Goal: Task Accomplishment & Management: Complete application form

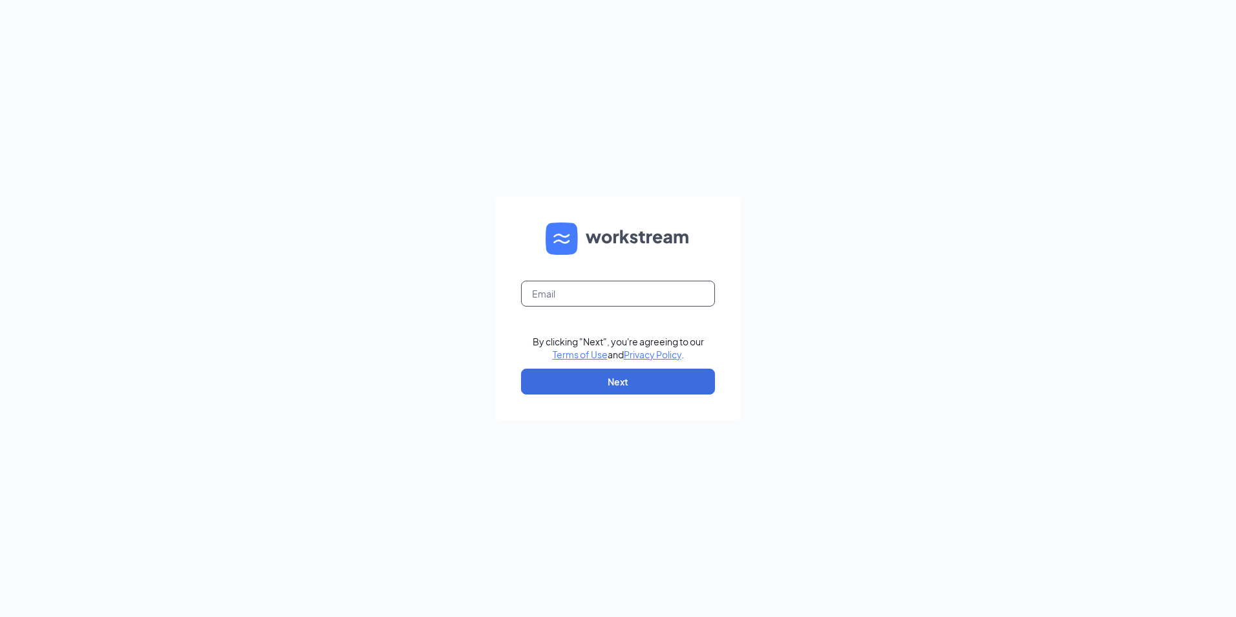
click at [564, 301] on input "text" at bounding box center [618, 294] width 194 height 26
type input "[EMAIL_ADDRESS][DOMAIN_NAME]"
click at [601, 380] on button "Next" at bounding box center [618, 382] width 194 height 26
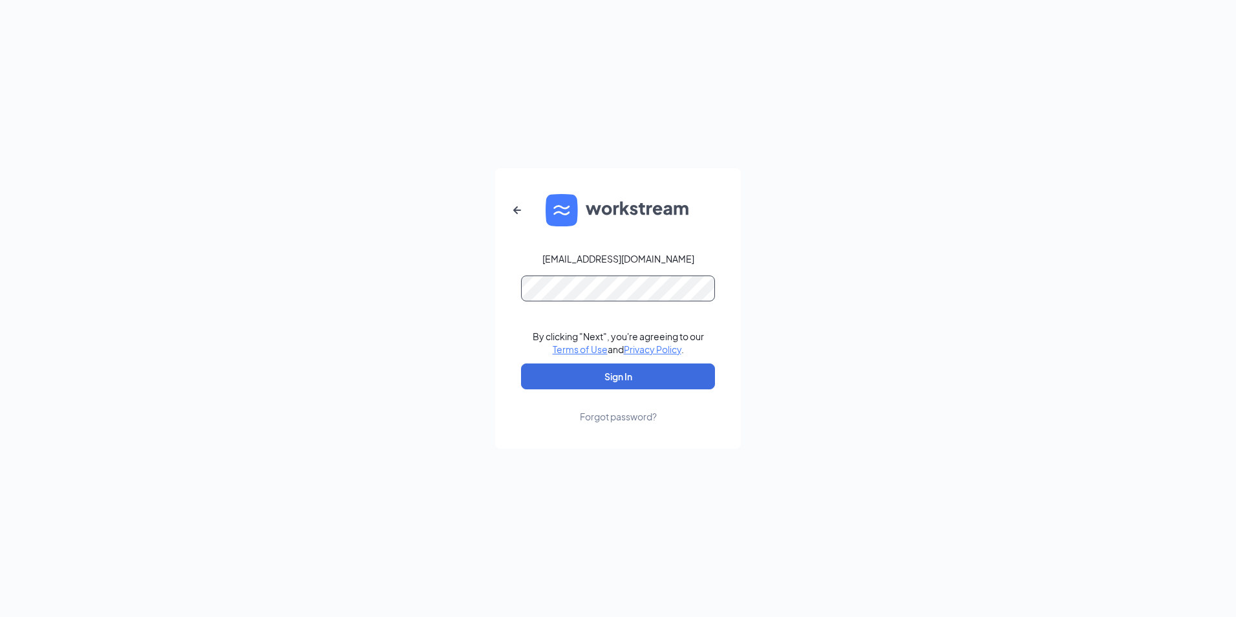
click at [521, 363] on button "Sign In" at bounding box center [618, 376] width 194 height 26
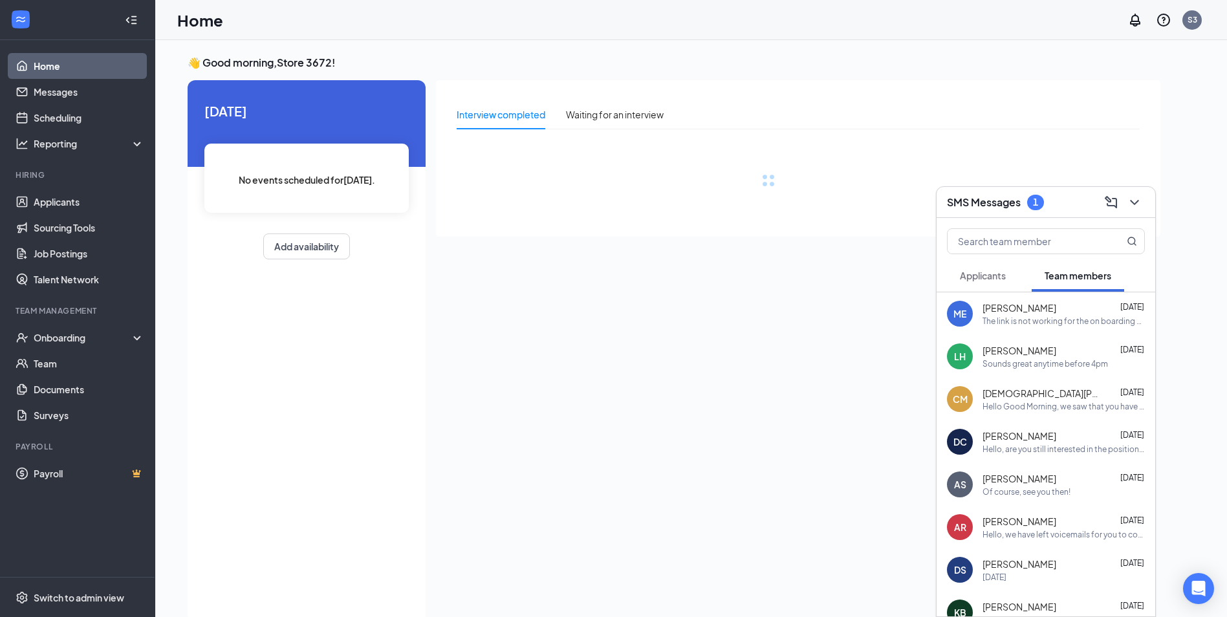
click at [993, 204] on h3 "SMS Messages" at bounding box center [984, 202] width 74 height 14
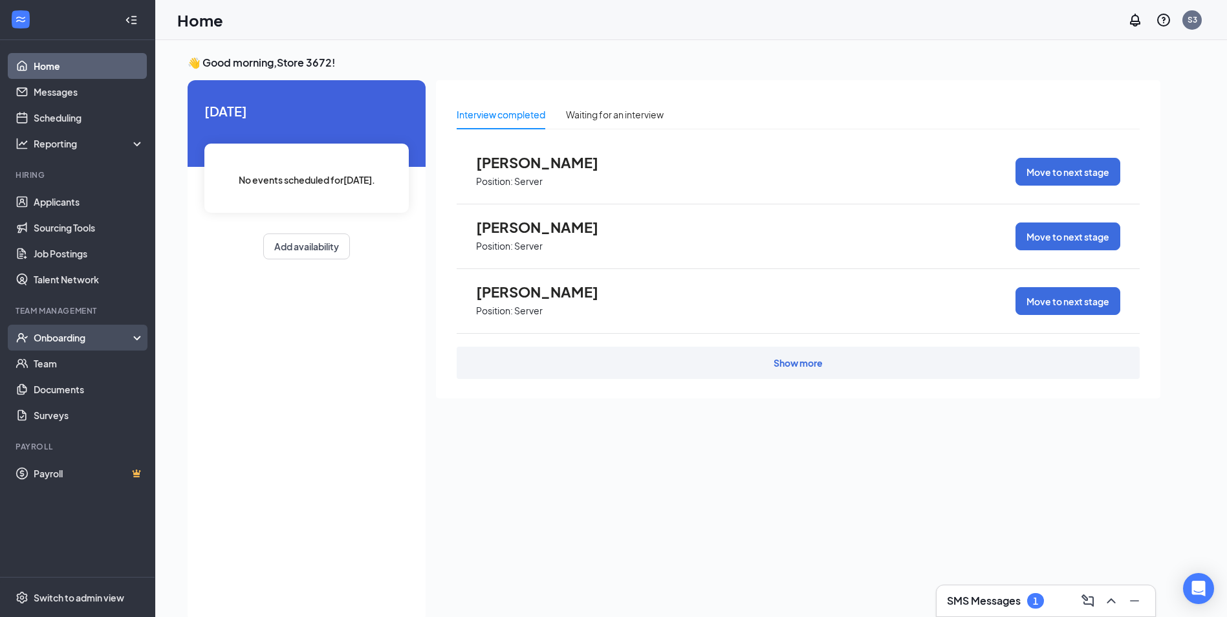
click at [81, 338] on div "Onboarding" at bounding box center [84, 337] width 100 height 13
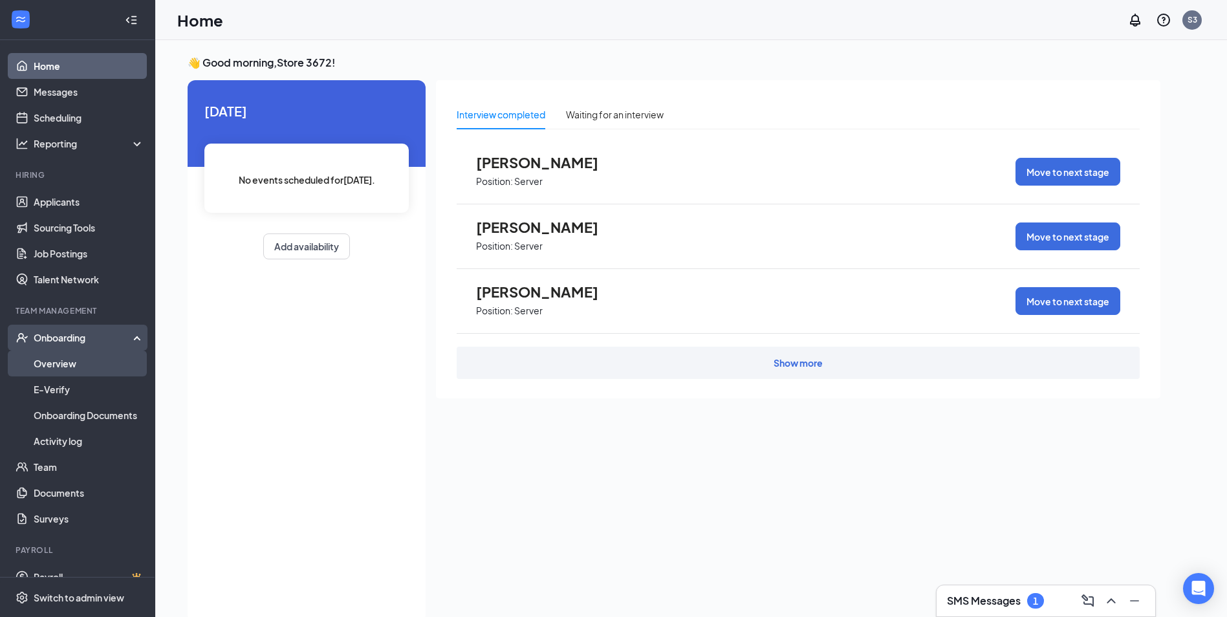
click at [65, 365] on link "Overview" at bounding box center [89, 364] width 111 height 26
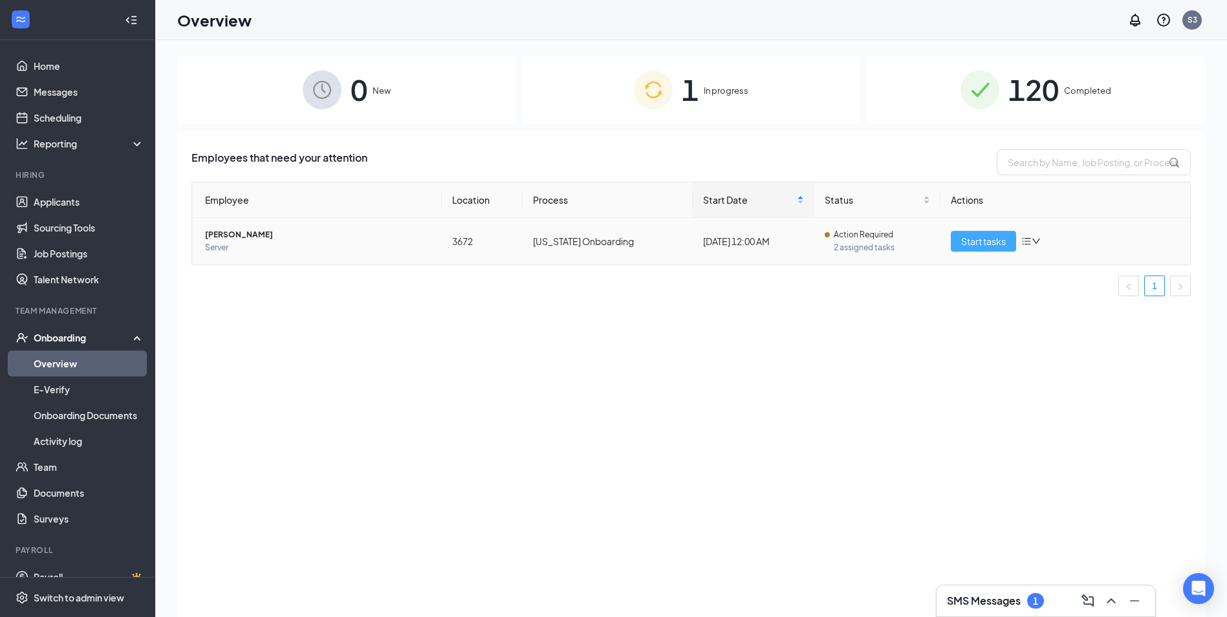
click at [988, 237] on span "Start tasks" at bounding box center [983, 241] width 45 height 14
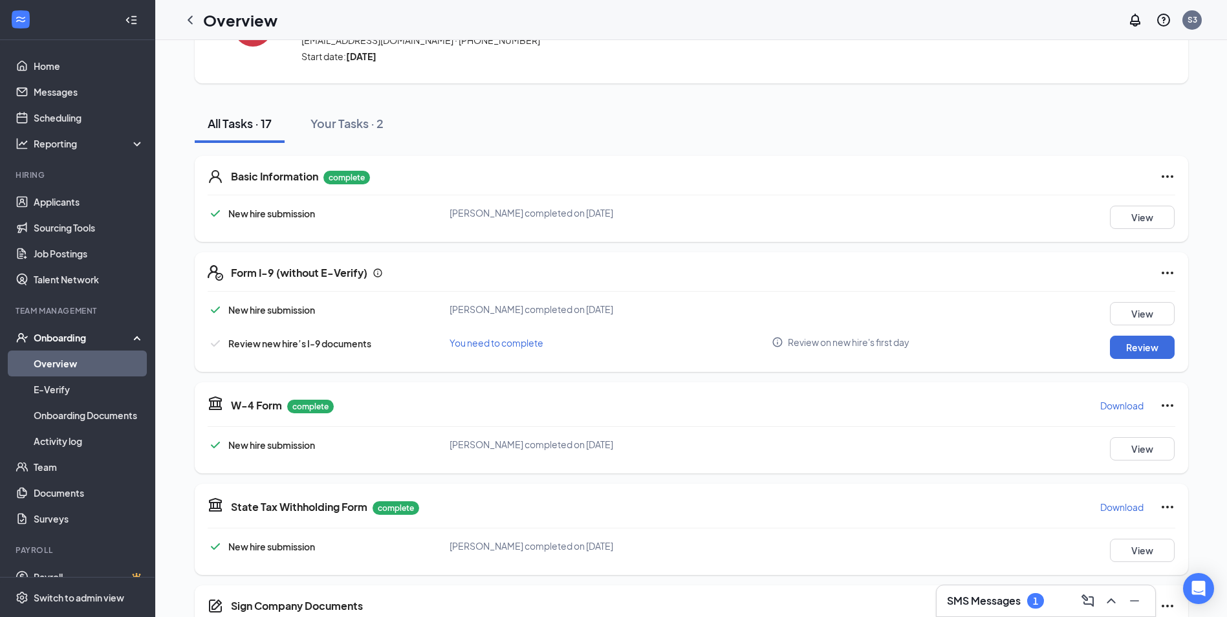
scroll to position [194, 0]
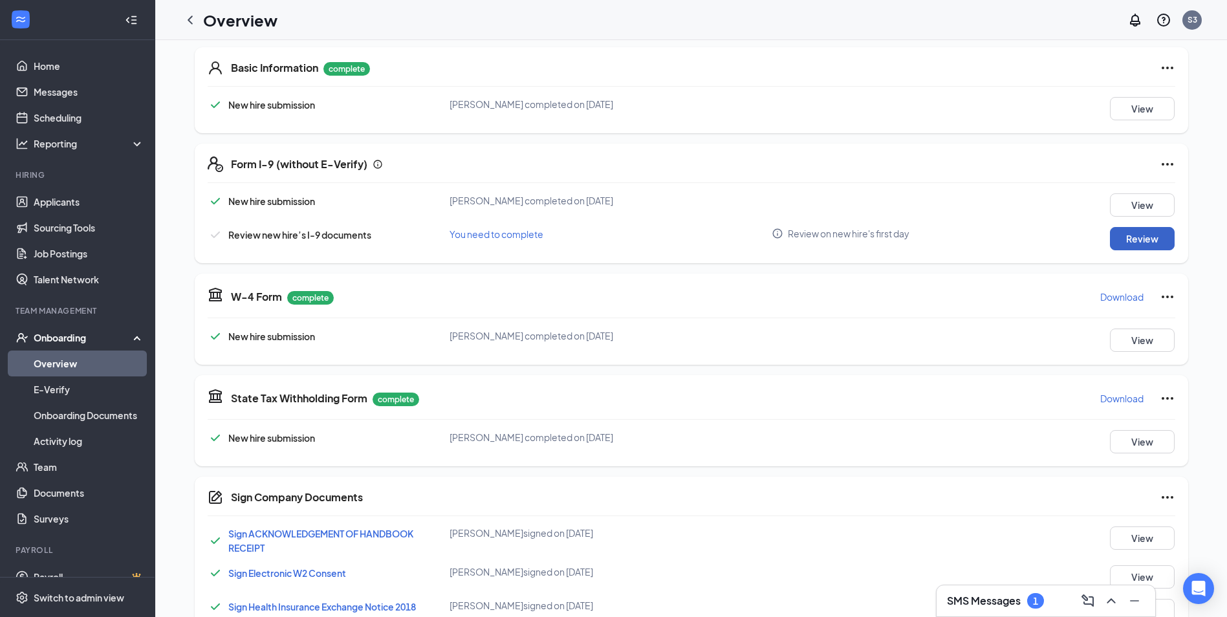
click at [1112, 240] on button "Review" at bounding box center [1142, 238] width 65 height 23
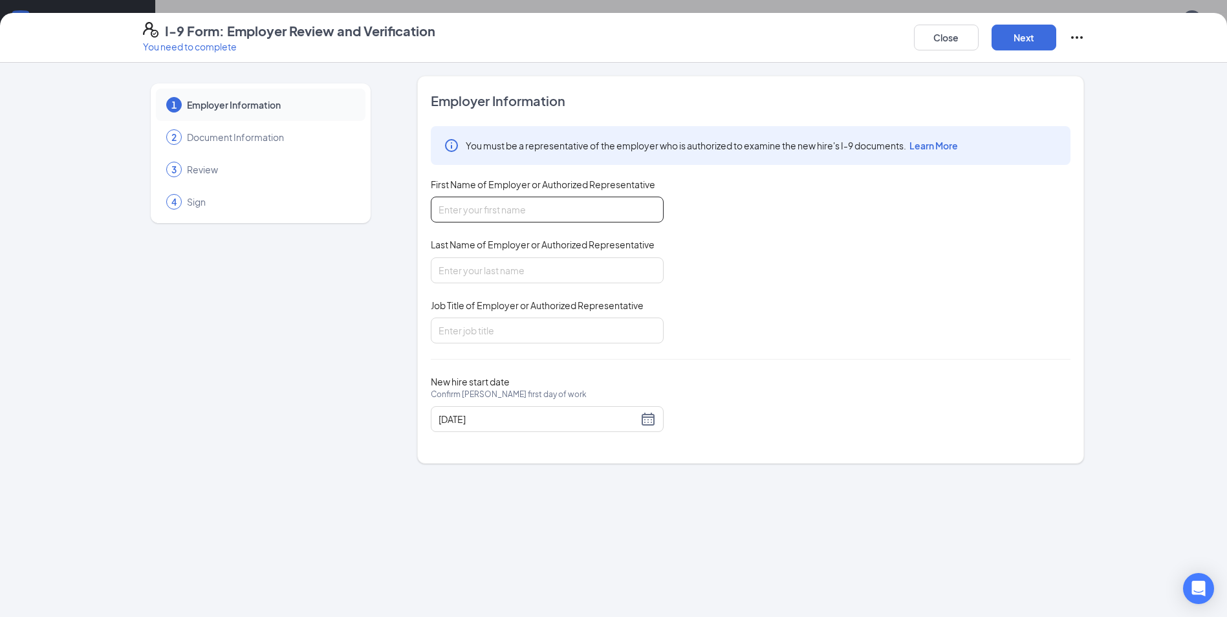
click at [542, 213] on input "First Name of Employer or Authorized Representative" at bounding box center [547, 210] width 233 height 26
type input "[PERSON_NAME]"
click at [512, 280] on input "Last Name of Employer or Authorized Representative" at bounding box center [547, 270] width 233 height 26
type input "[PERSON_NAME]"
click at [550, 339] on input "Job Title of Employer or Authorized Representative" at bounding box center [547, 331] width 233 height 26
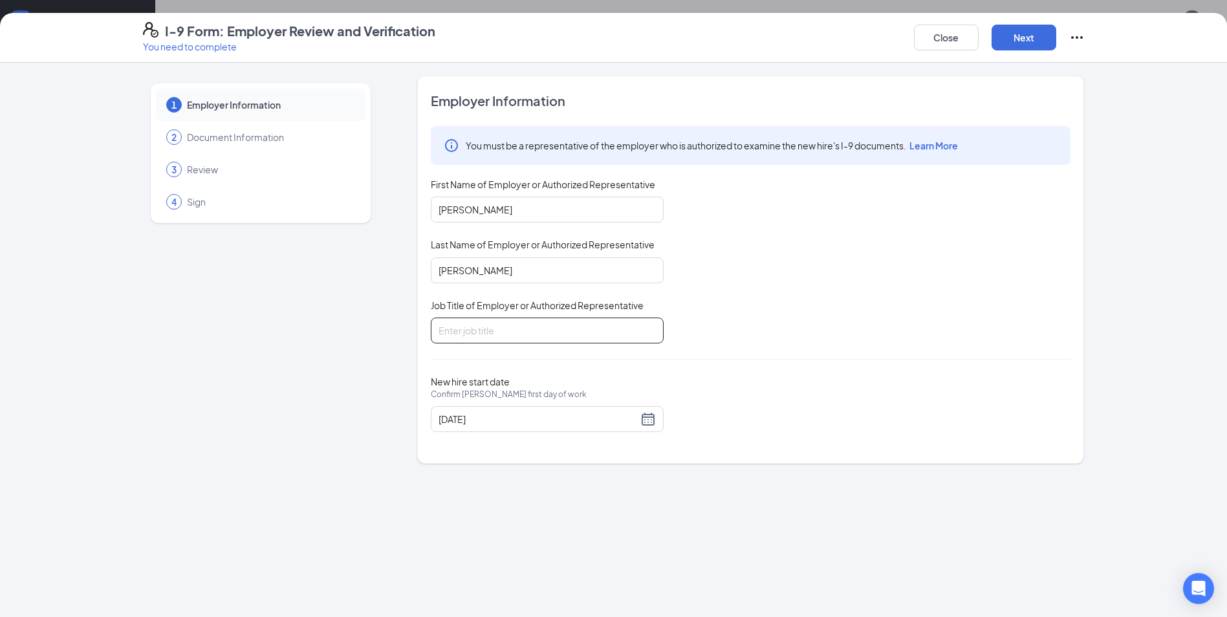
type input "gm"
click at [1027, 42] on button "Next" at bounding box center [1023, 38] width 65 height 26
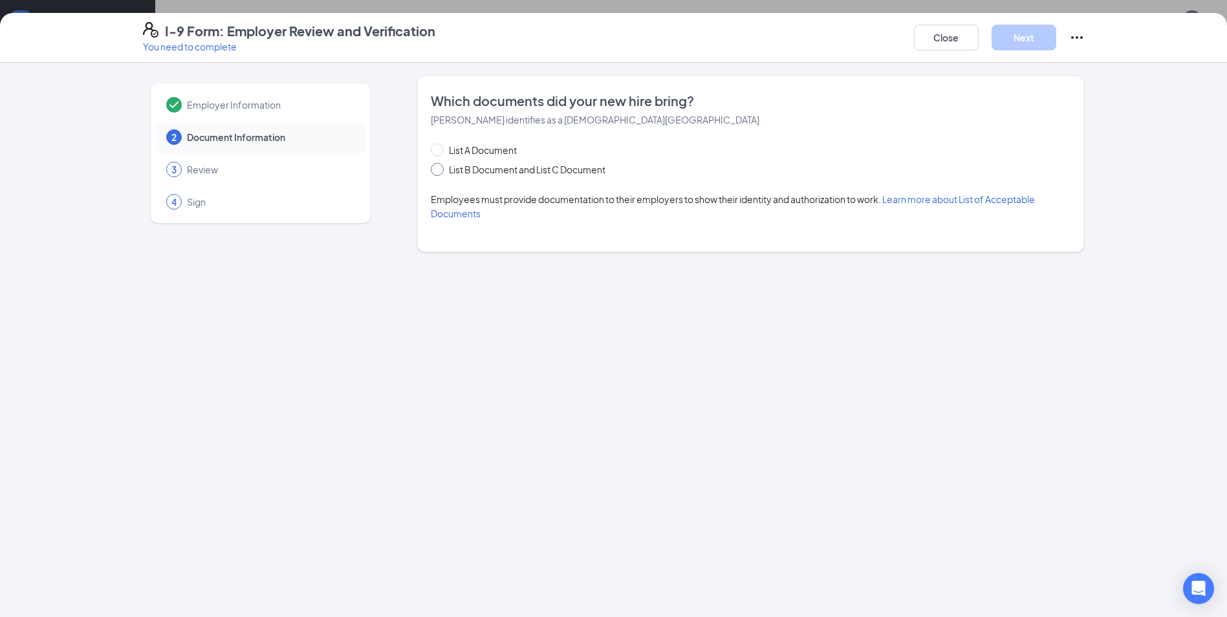
click at [494, 168] on span "List B Document and List C Document" at bounding box center [527, 169] width 167 height 14
click at [440, 168] on input "List B Document and List C Document" at bounding box center [435, 167] width 9 height 9
radio input "true"
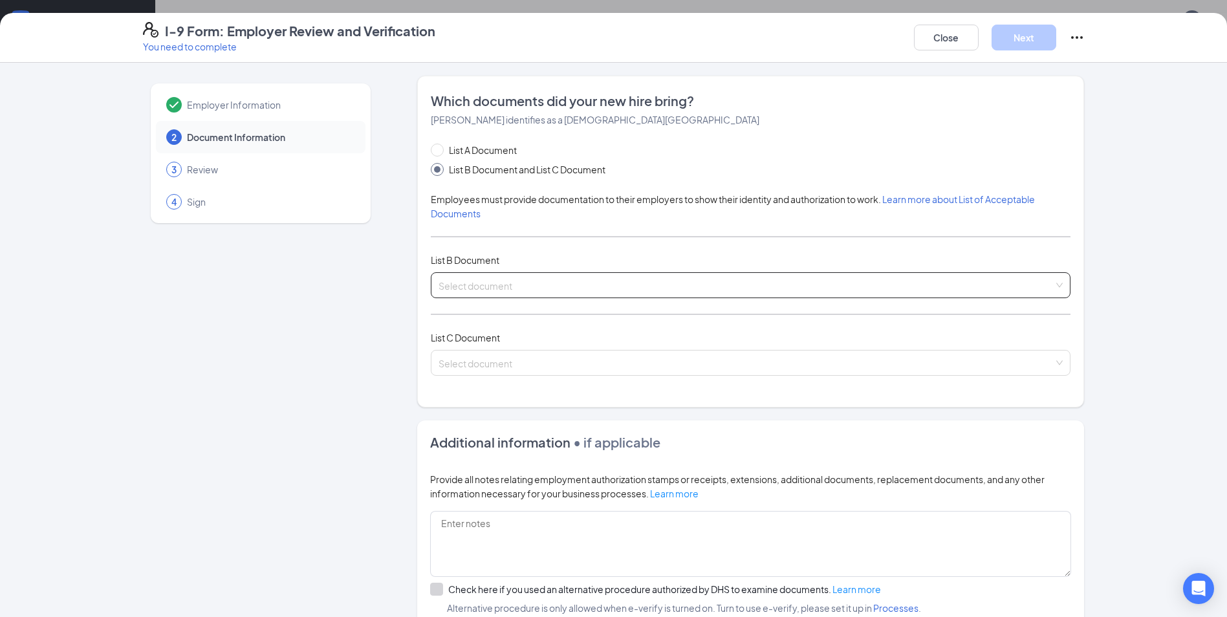
click at [504, 274] on input "search" at bounding box center [745, 282] width 615 height 19
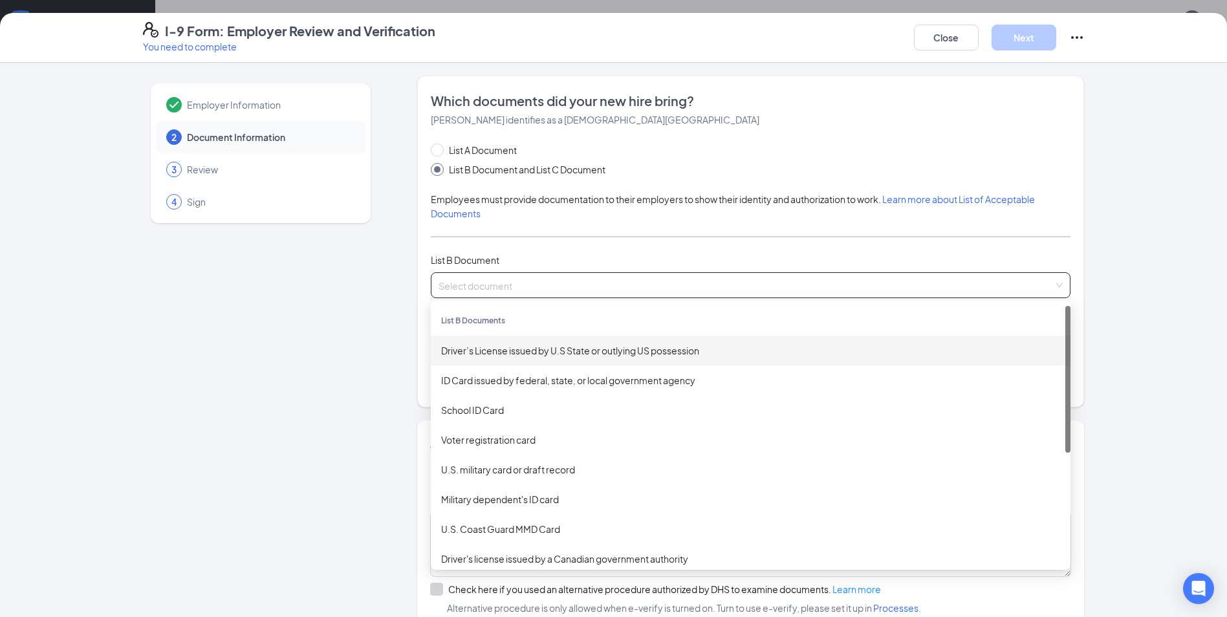
click at [514, 349] on div "Driver’s License issued by U.S State or outlying US possession" at bounding box center [750, 350] width 619 height 14
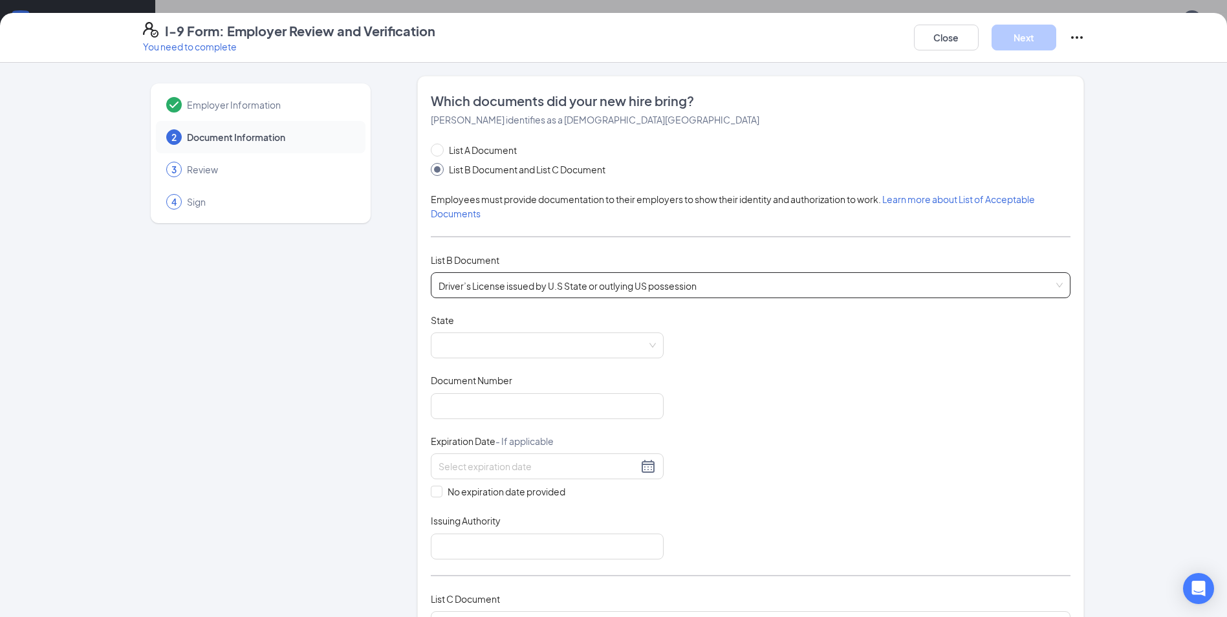
click at [536, 281] on span "Driver’s License issued by U.S State or outlying US possession" at bounding box center [750, 285] width 624 height 25
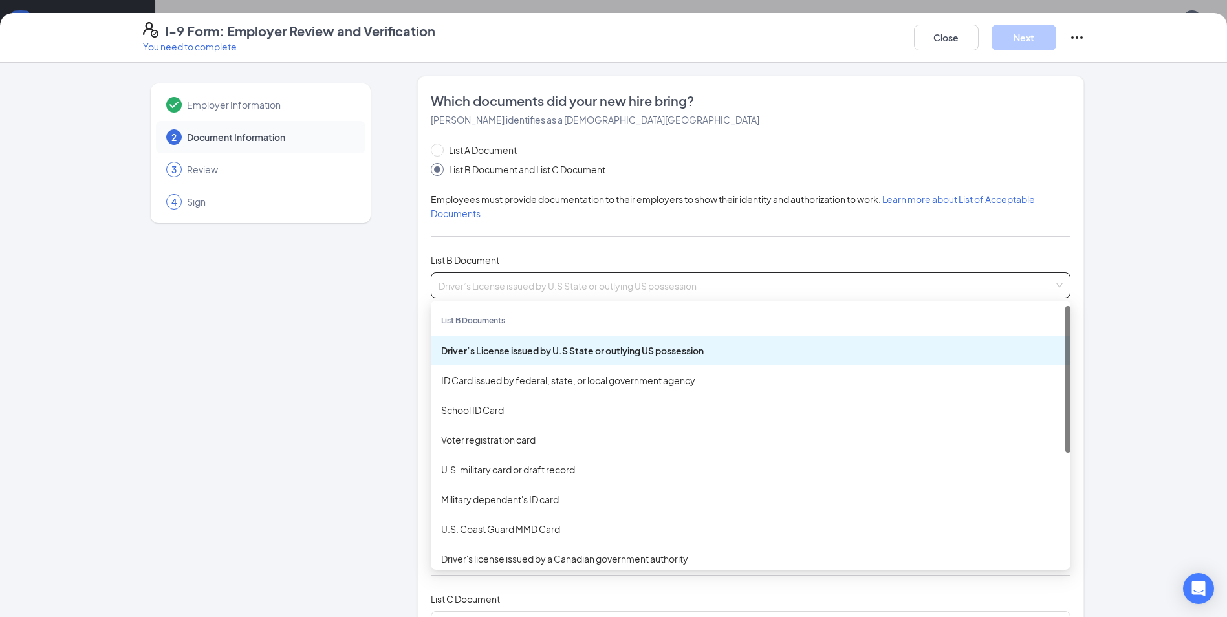
click at [340, 347] on div "Employer Information 2 Document Information 3 Review 4 Sign" at bounding box center [260, 544] width 235 height 936
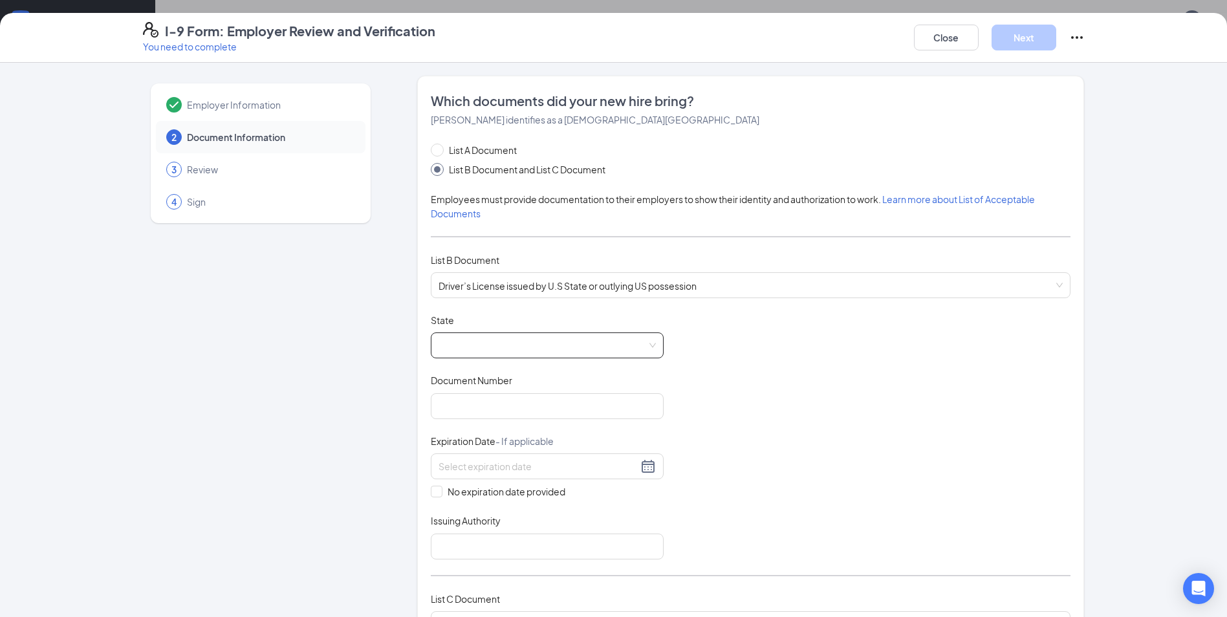
click at [479, 344] on span at bounding box center [546, 345] width 217 height 25
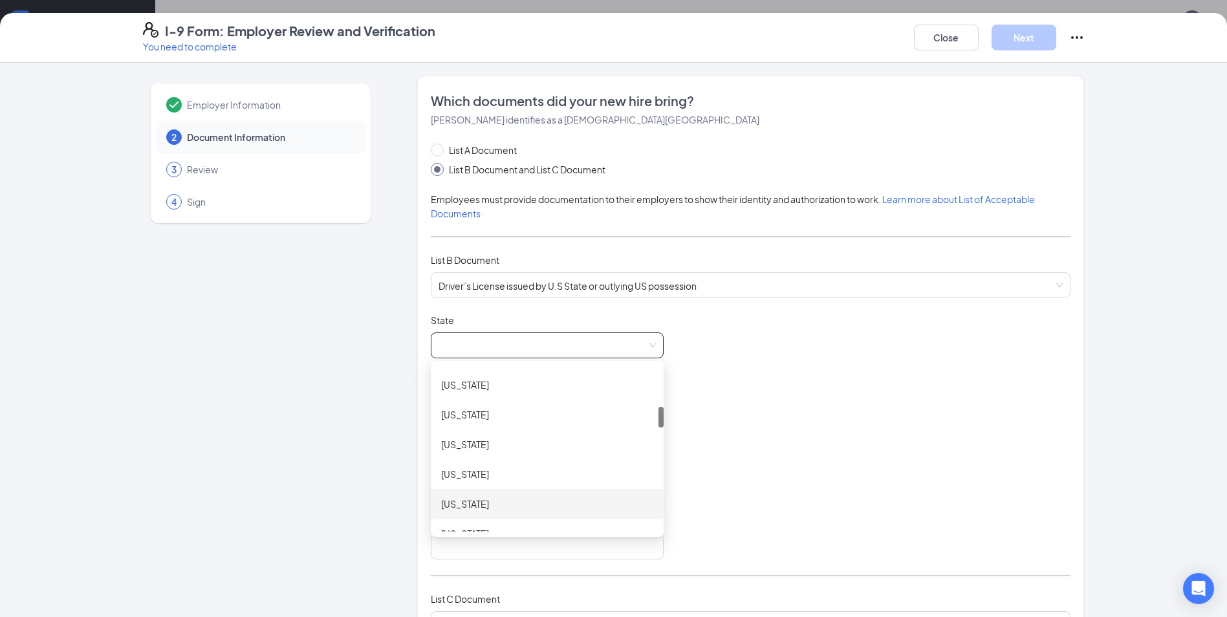
click at [468, 499] on div "[US_STATE]" at bounding box center [547, 504] width 212 height 14
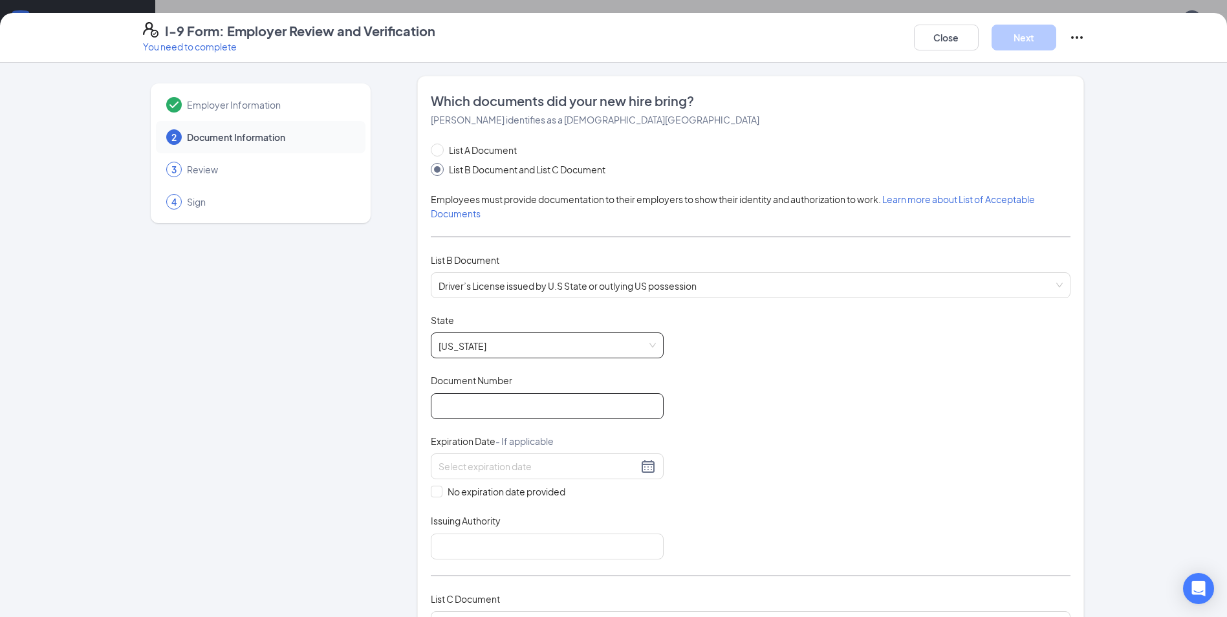
click at [497, 412] on input "Document Number" at bounding box center [547, 406] width 233 height 26
type input "G62000000135"
click at [464, 473] on input at bounding box center [537, 466] width 199 height 14
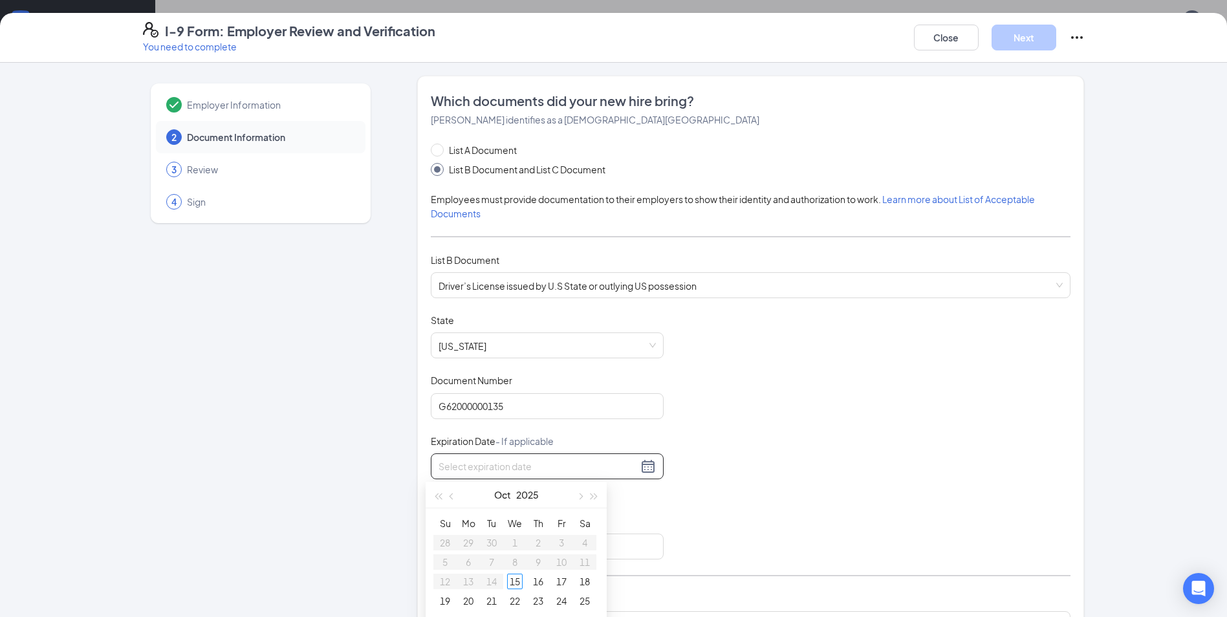
scroll to position [65, 0]
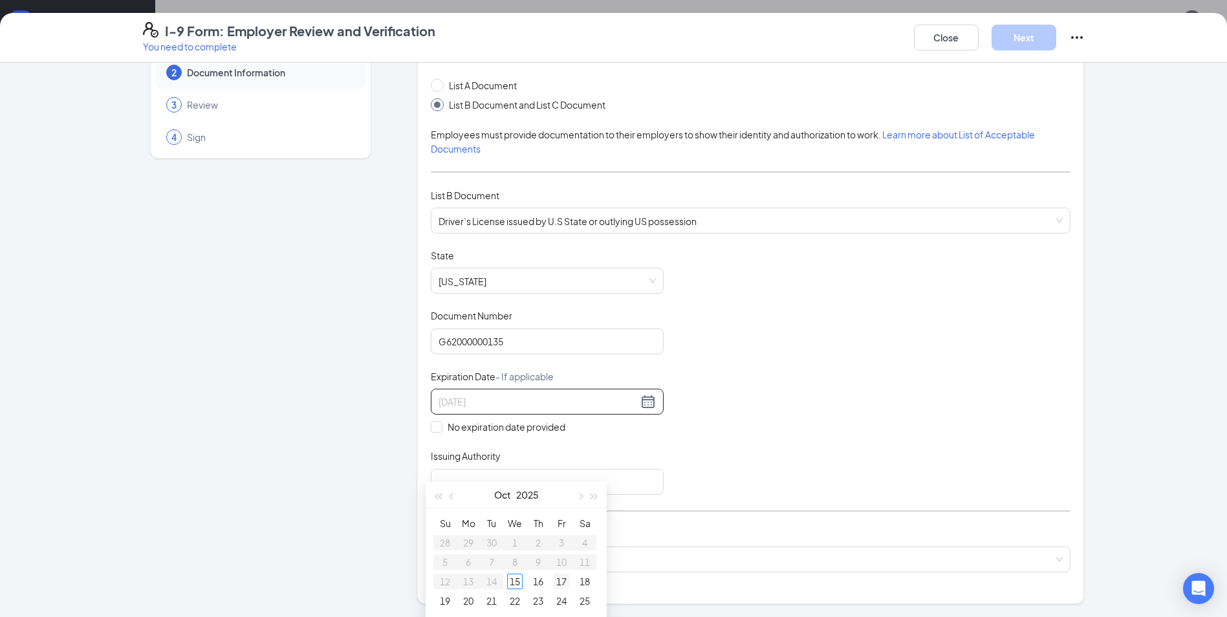
type input "[DATE]"
click at [470, 577] on div "11" at bounding box center [468, 582] width 16 height 16
type input "[DATE]"
click at [482, 477] on input "Issuing Authority" at bounding box center [547, 482] width 233 height 26
type input "[US_STATE]"
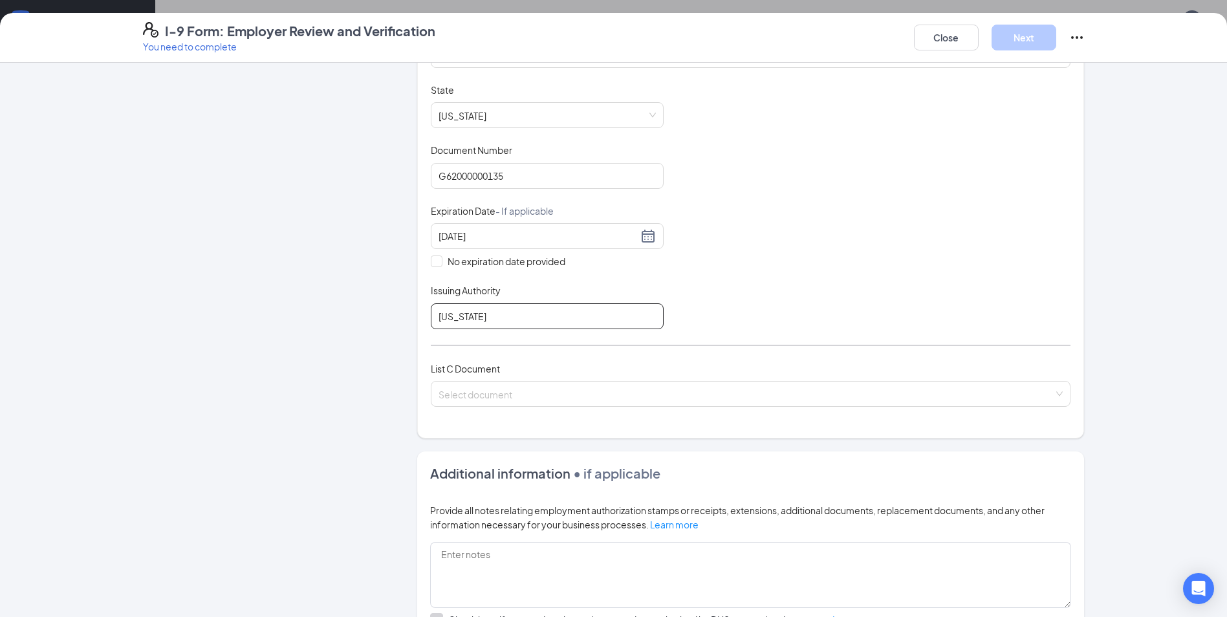
scroll to position [259, 0]
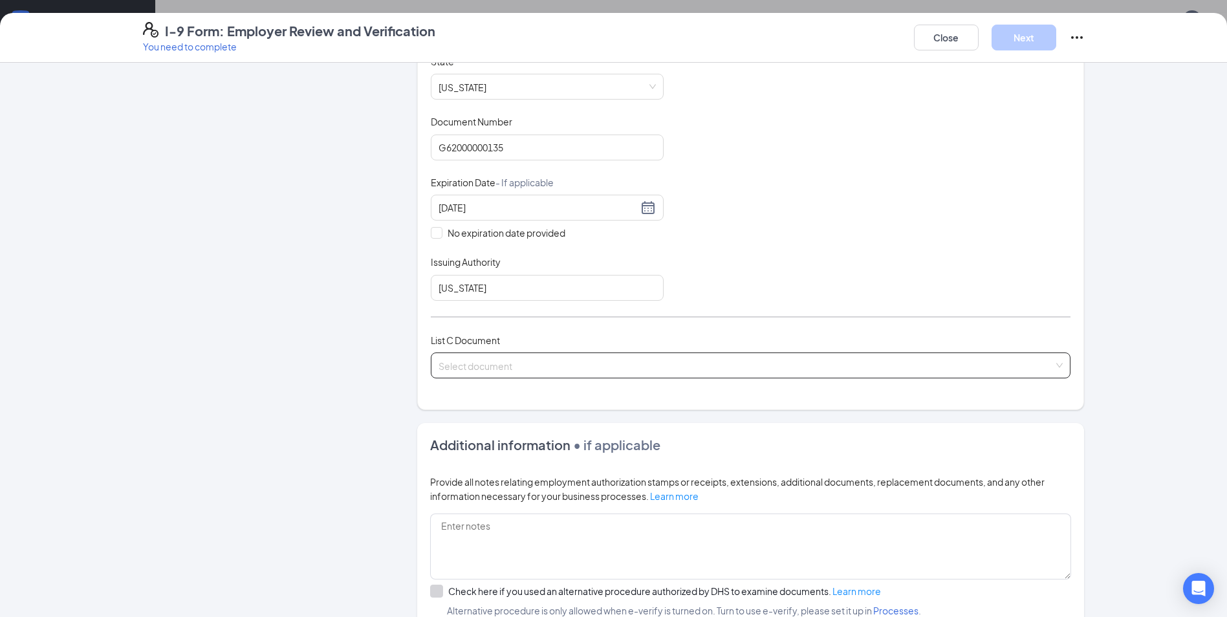
click at [472, 365] on input "search" at bounding box center [745, 362] width 615 height 19
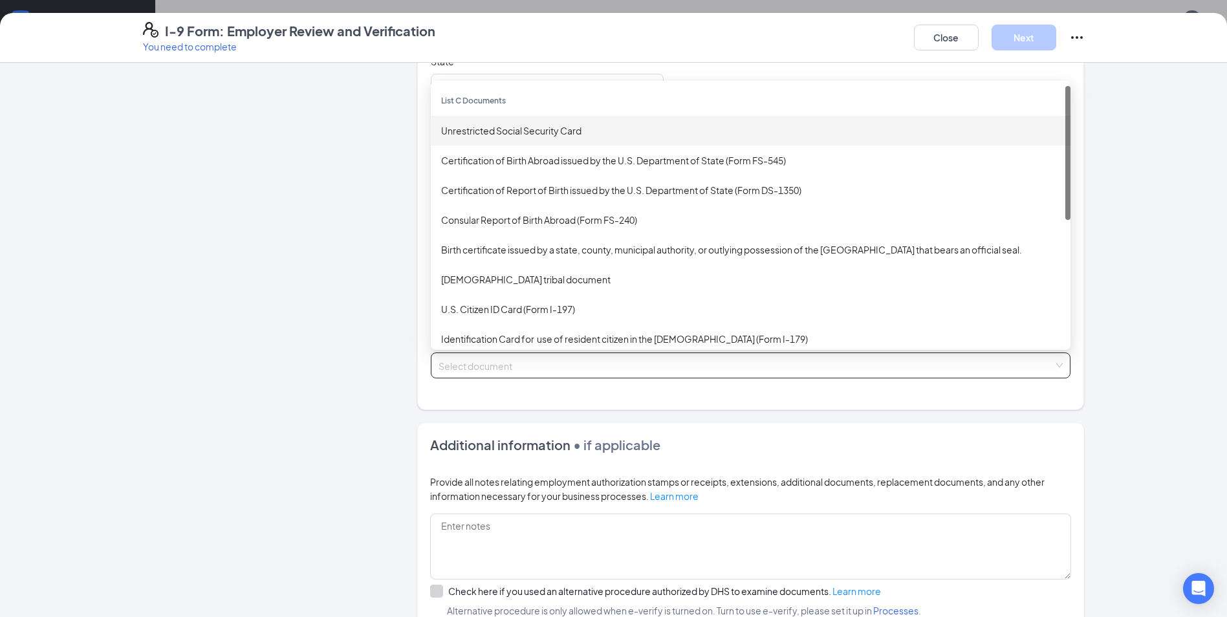
click at [534, 129] on div "Unrestricted Social Security Card" at bounding box center [750, 131] width 619 height 14
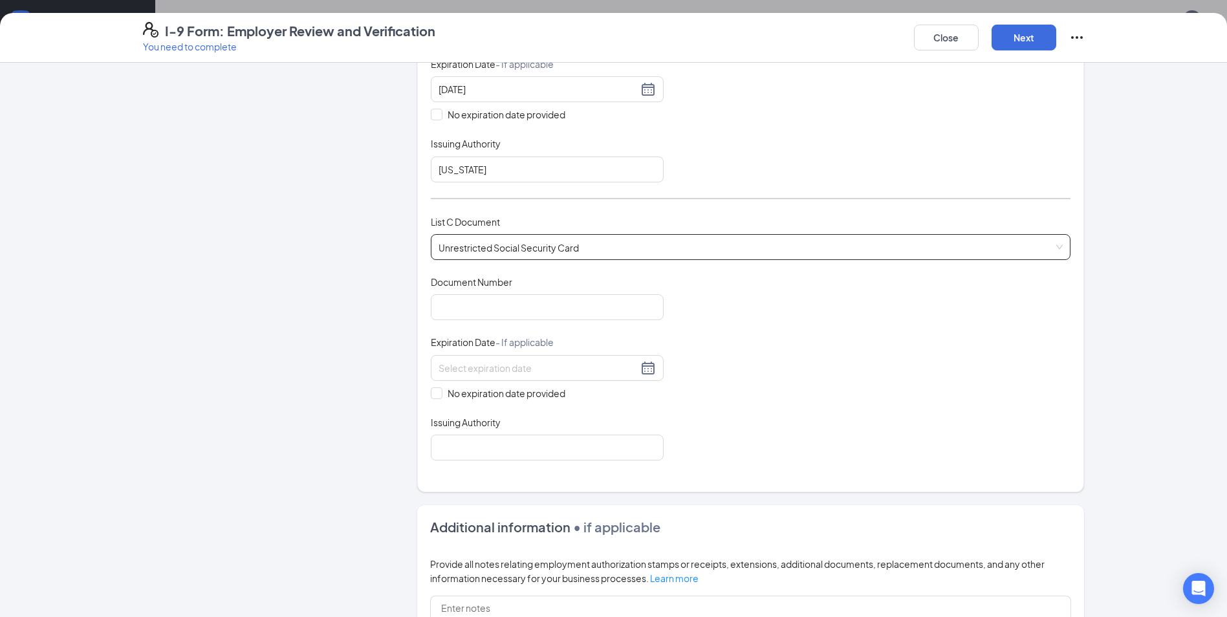
scroll to position [388, 0]
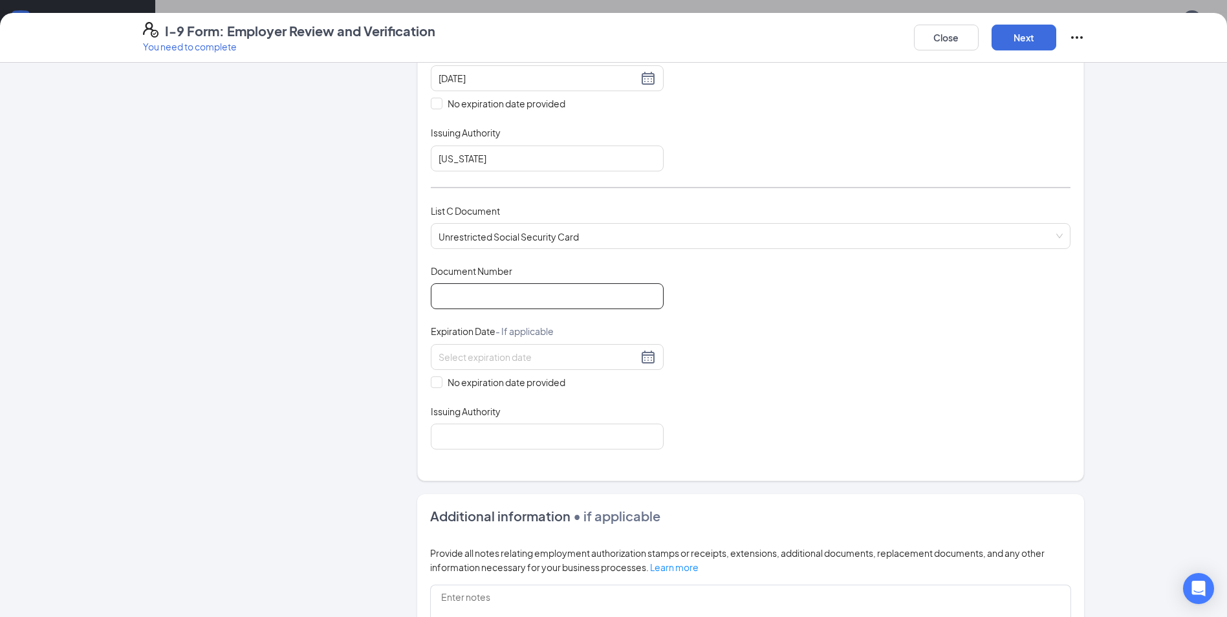
click at [464, 290] on input "Document Number" at bounding box center [547, 296] width 233 height 26
type input "353963634"
click at [497, 436] on input "Issuing Authority" at bounding box center [547, 437] width 233 height 26
click at [434, 385] on input "No expiration date provided" at bounding box center [435, 380] width 9 height 9
checkbox input "true"
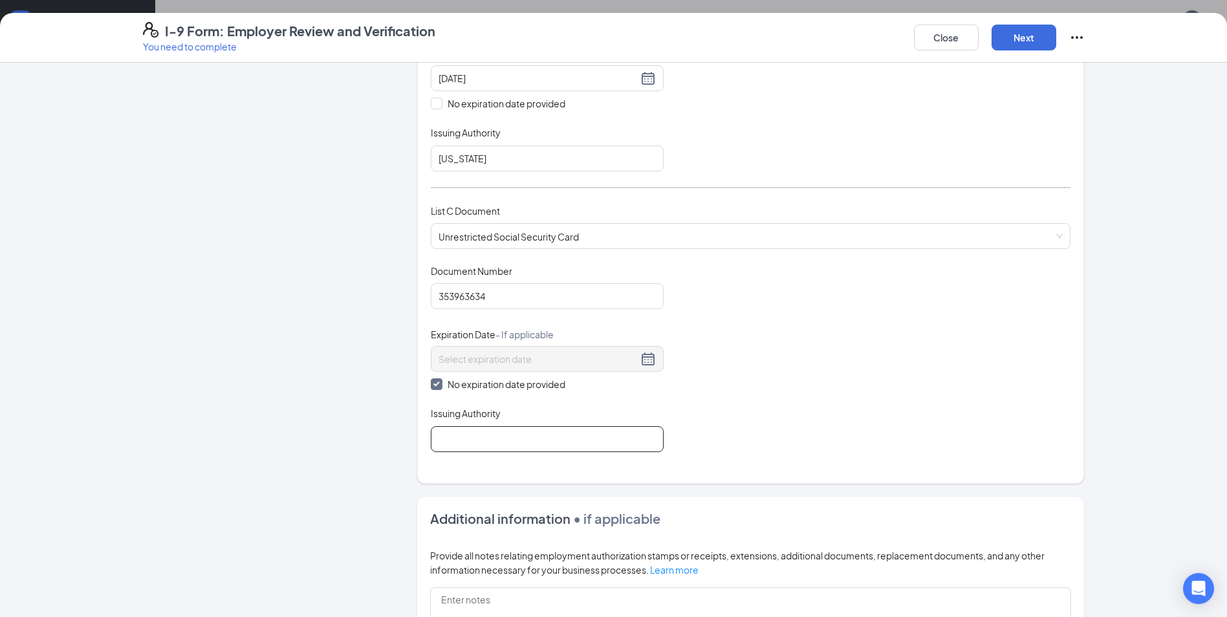
drag, startPoint x: 456, startPoint y: 436, endPoint x: 464, endPoint y: 447, distance: 13.8
click at [456, 436] on input "Issuing Authority" at bounding box center [547, 439] width 233 height 26
type input "social security administration"
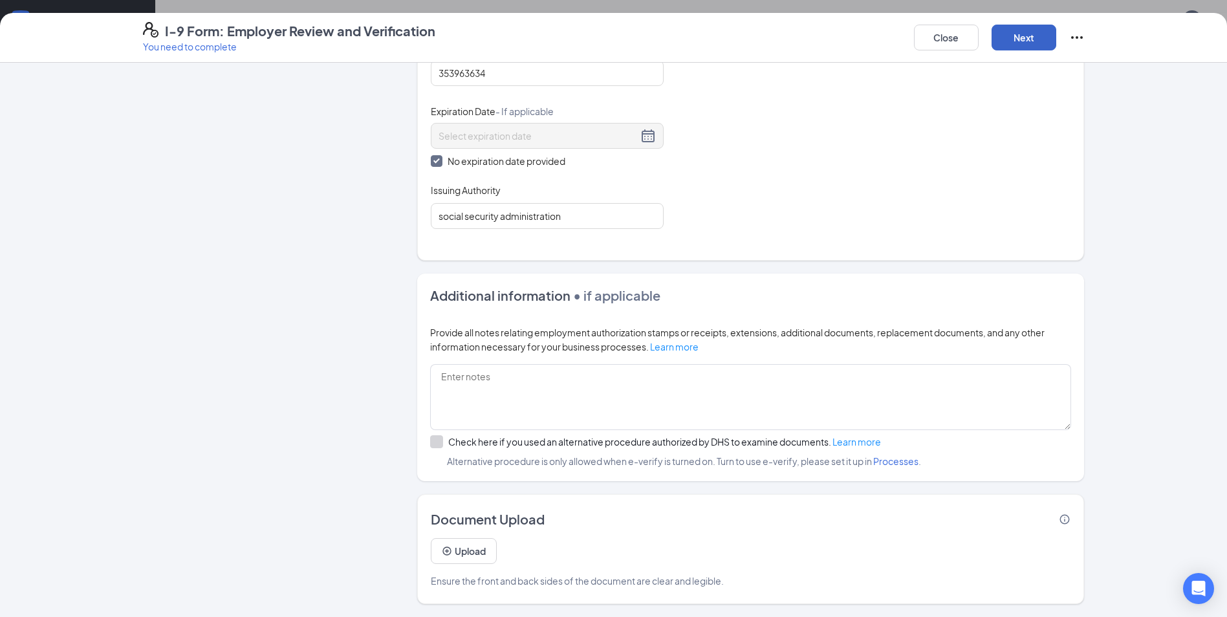
click at [1041, 36] on button "Next" at bounding box center [1023, 38] width 65 height 26
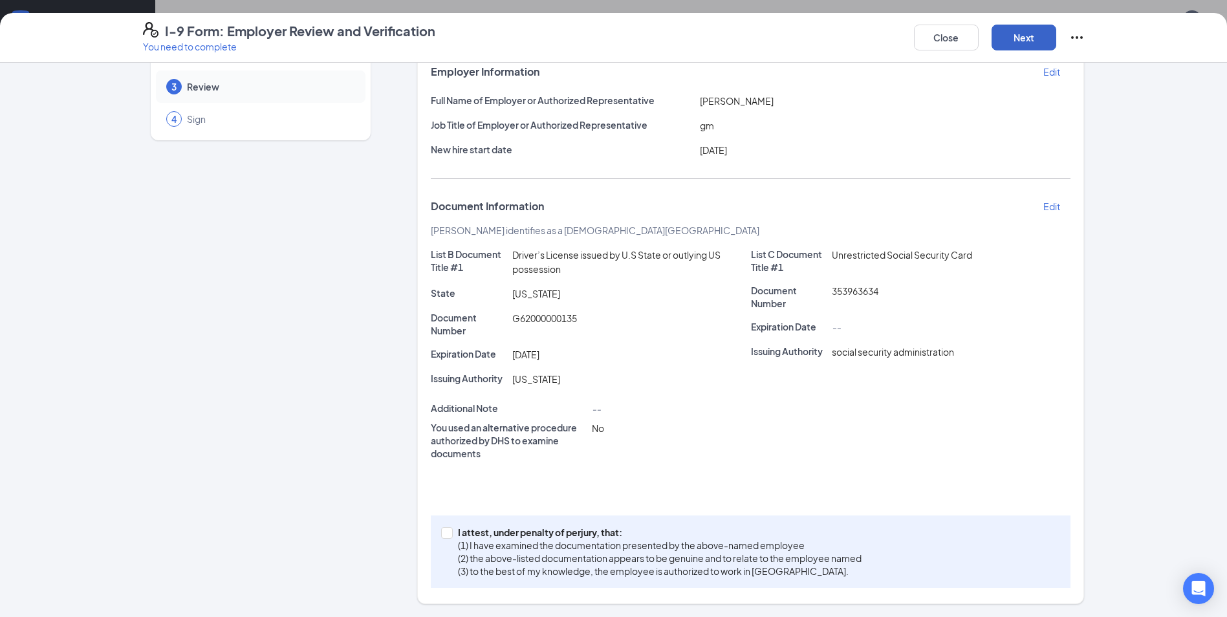
scroll to position [83, 0]
click at [447, 533] on span at bounding box center [447, 533] width 12 height 12
click at [447, 533] on input "I attest, under penalty of [PERSON_NAME], that: (1) I have examined the documen…" at bounding box center [445, 531] width 9 height 9
checkbox input "true"
click at [1017, 39] on button "Next" at bounding box center [1023, 38] width 65 height 26
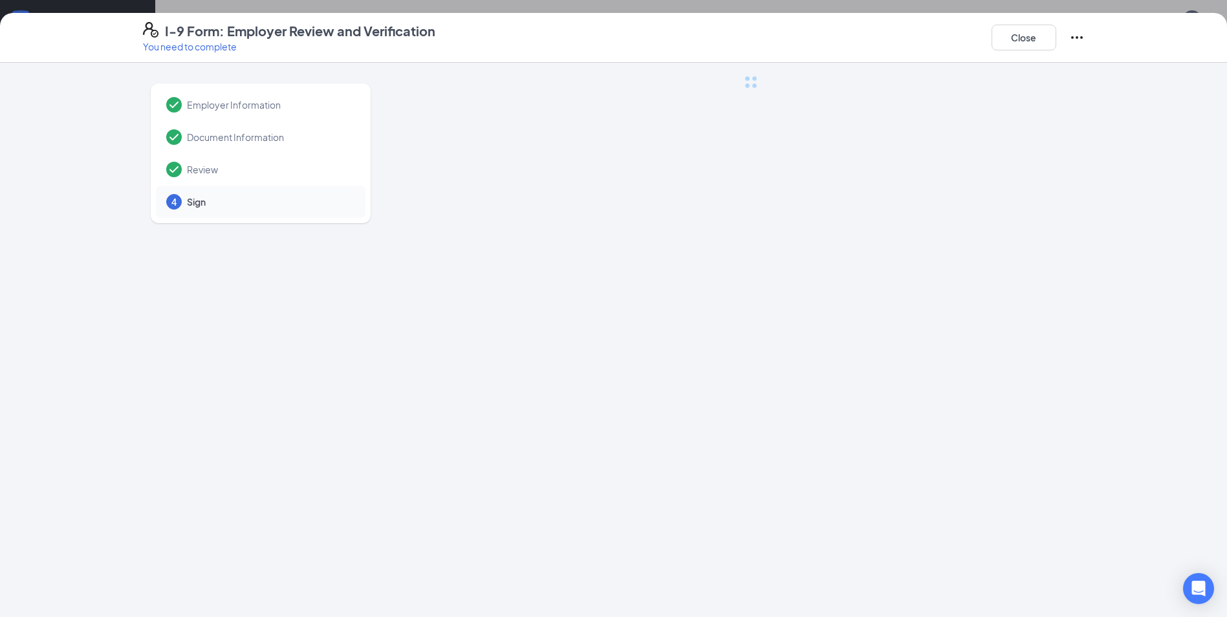
scroll to position [0, 0]
click at [603, 189] on div "I-9 Form: Employer Review and Verification You need to complete Close Employer …" at bounding box center [613, 308] width 1227 height 617
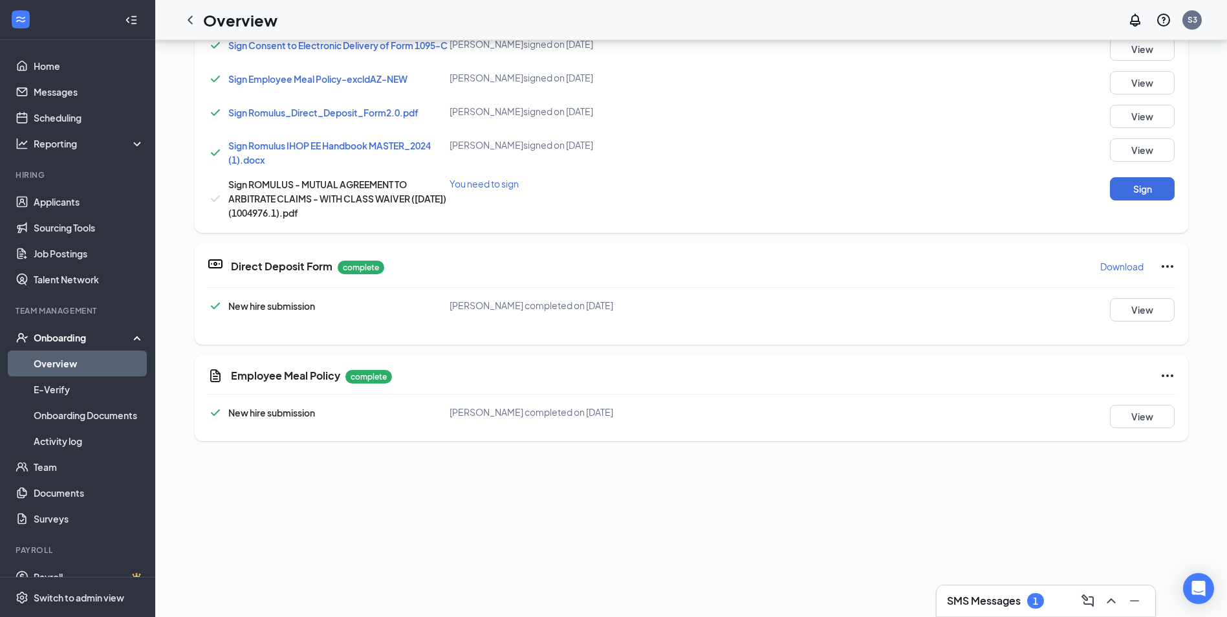
scroll to position [194, 0]
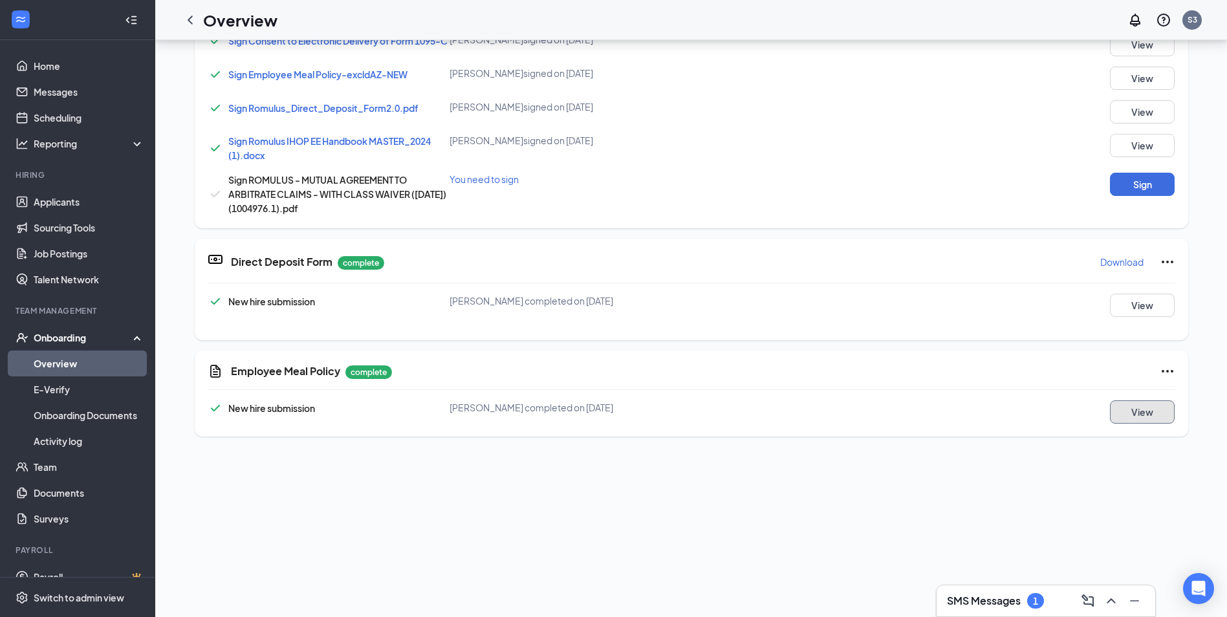
click at [1134, 413] on button "View" at bounding box center [1142, 411] width 65 height 23
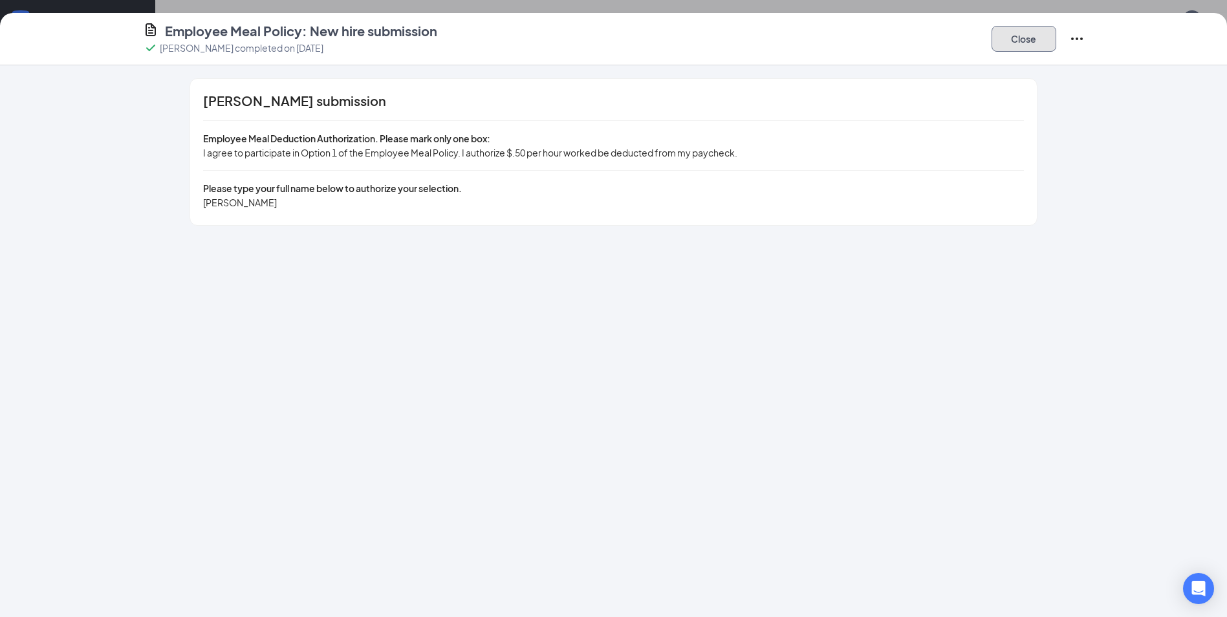
click at [1047, 41] on button "Close" at bounding box center [1023, 39] width 65 height 26
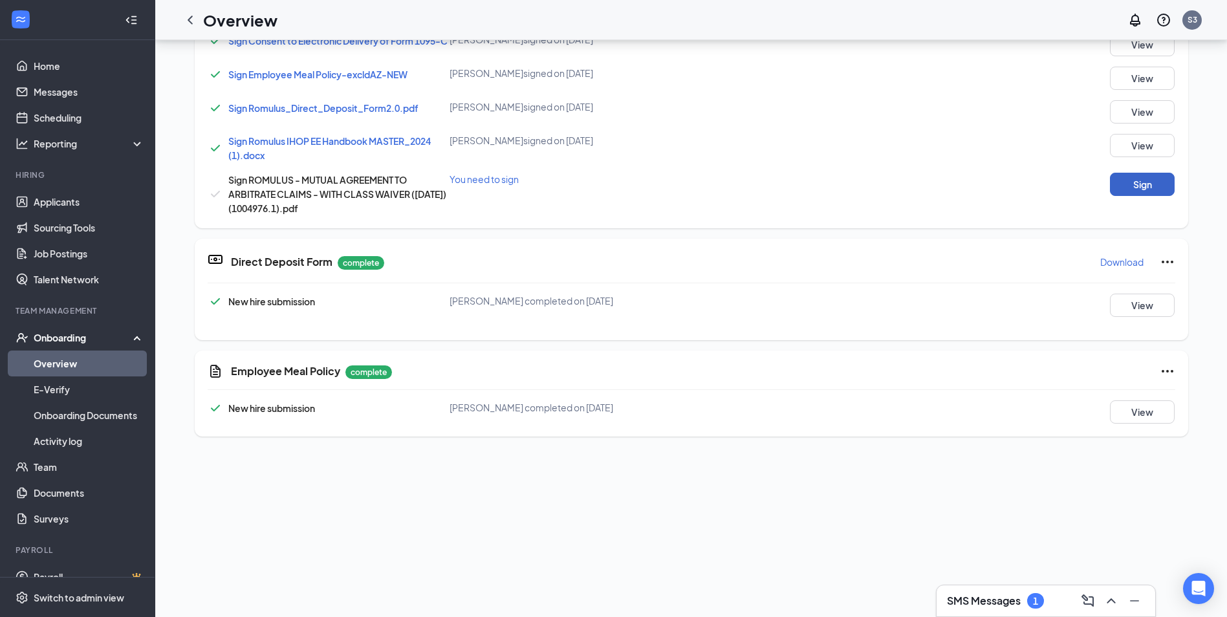
click at [1127, 190] on button "Sign" at bounding box center [1142, 184] width 65 height 23
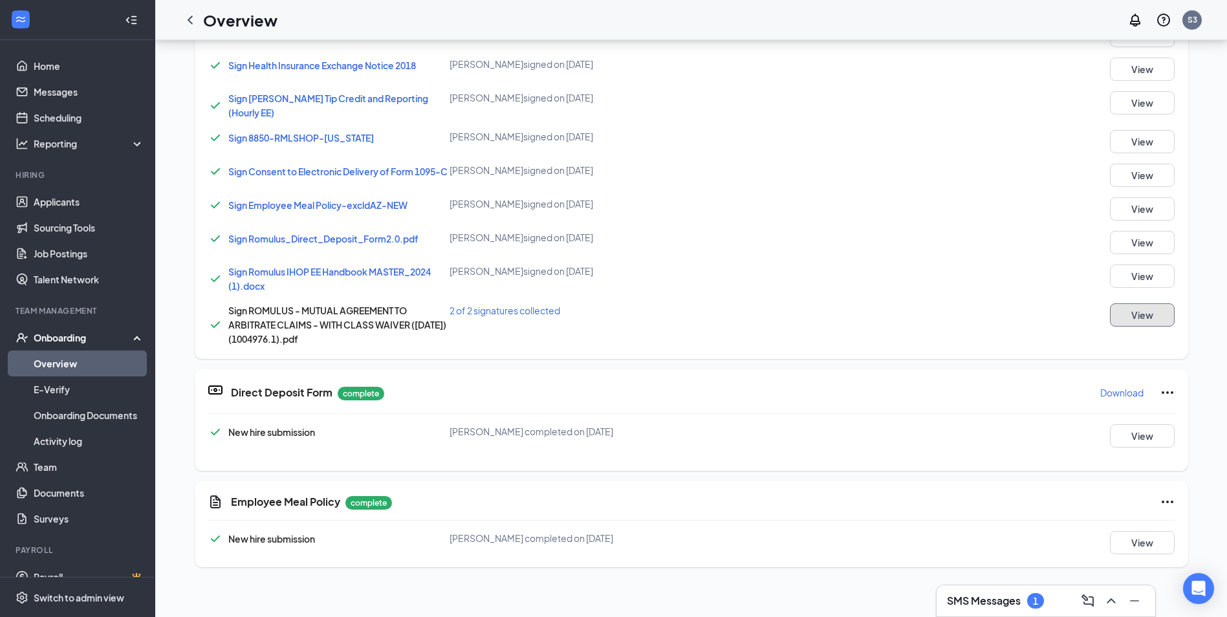
scroll to position [582, 0]
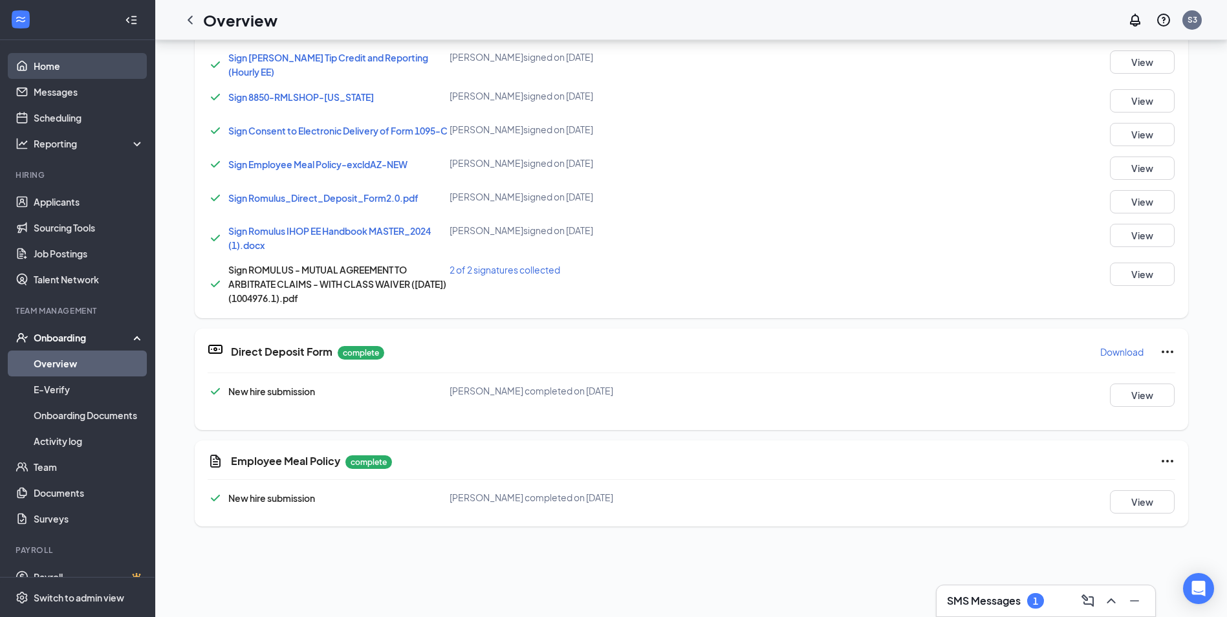
click at [47, 65] on link "Home" at bounding box center [89, 66] width 111 height 26
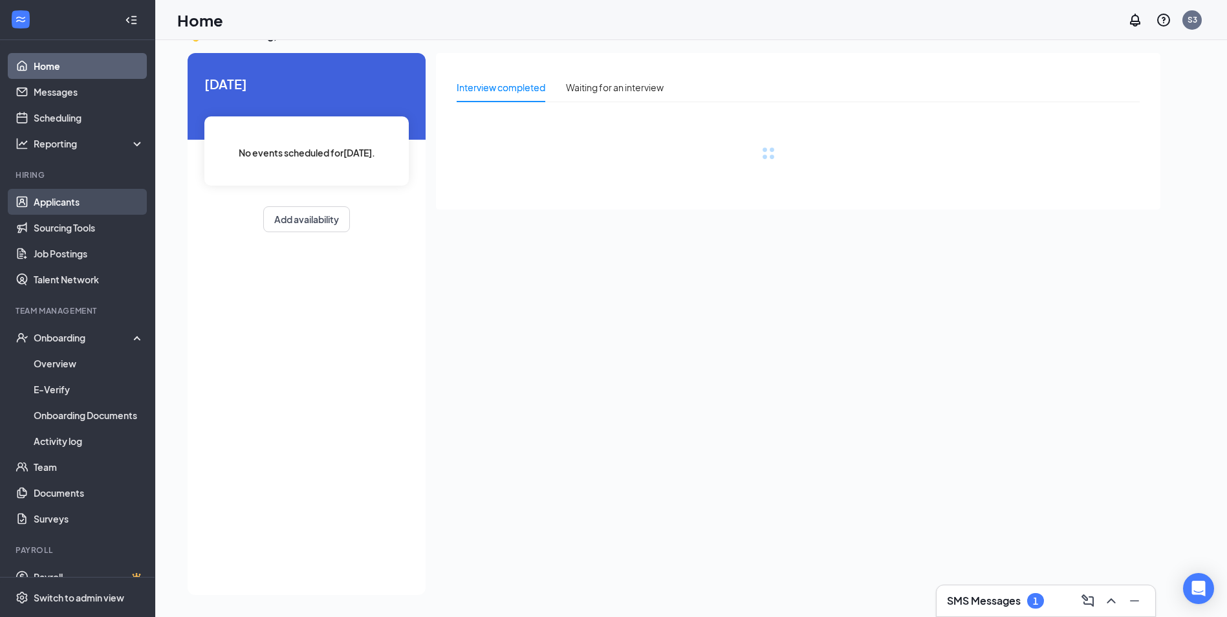
click at [56, 196] on link "Applicants" at bounding box center [89, 202] width 111 height 26
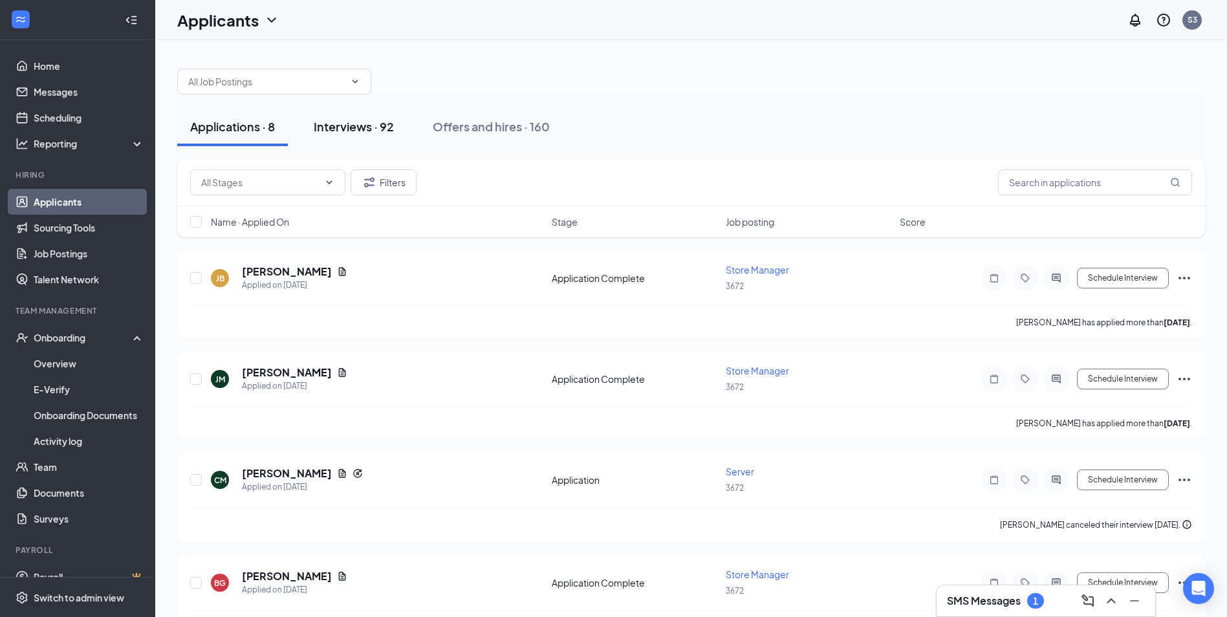
click at [369, 134] on div "Interviews · 92" at bounding box center [354, 126] width 80 height 16
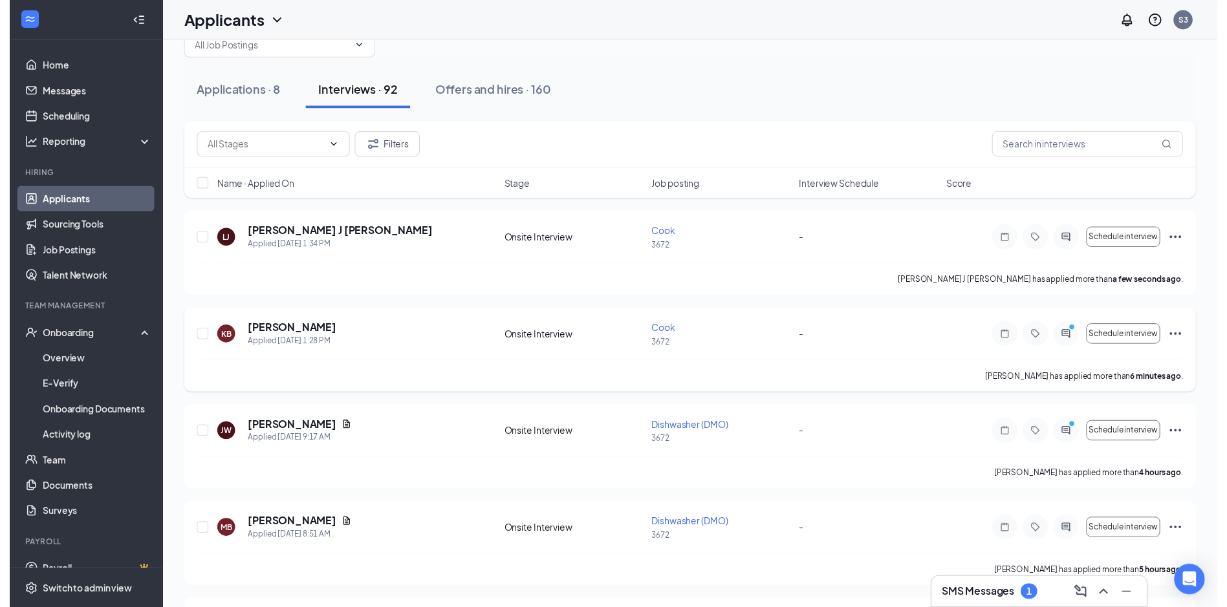
scroll to position [65, 0]
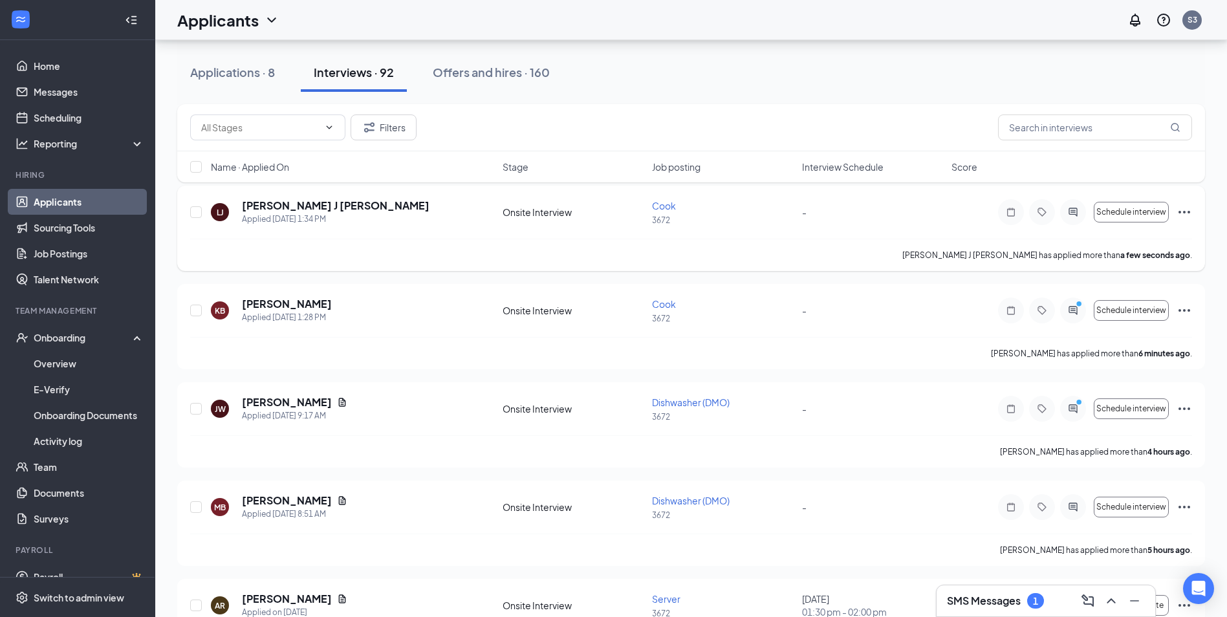
click at [1181, 212] on icon "Ellipses" at bounding box center [1184, 212] width 16 height 16
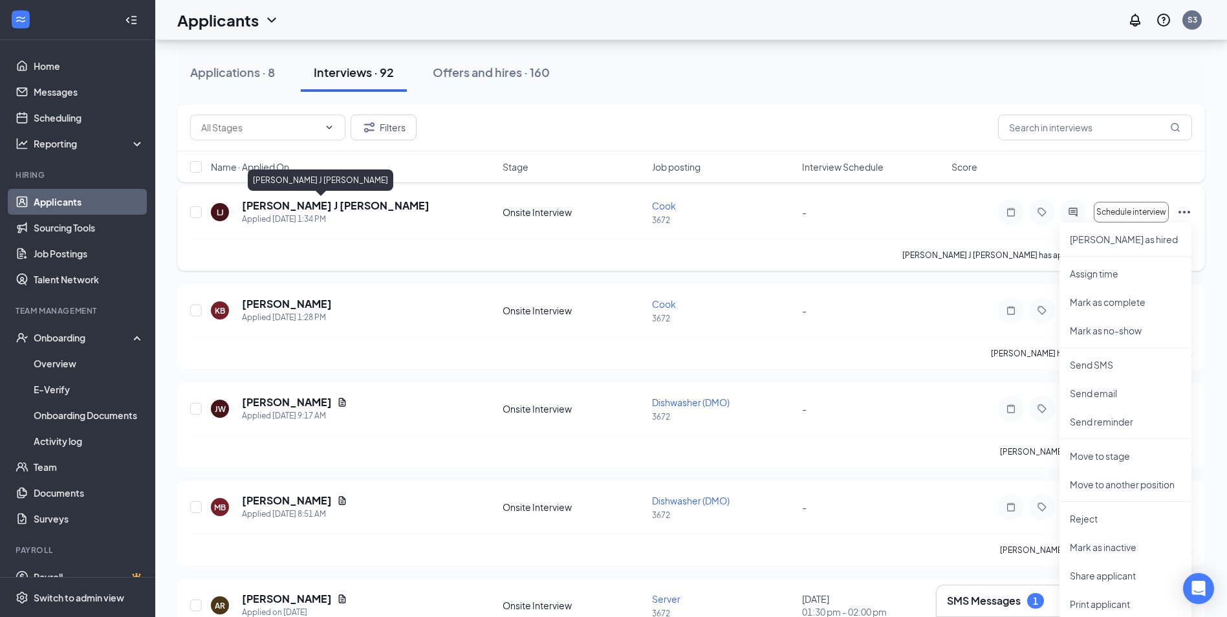
click at [281, 206] on h5 "[PERSON_NAME] J [PERSON_NAME]" at bounding box center [336, 206] width 188 height 14
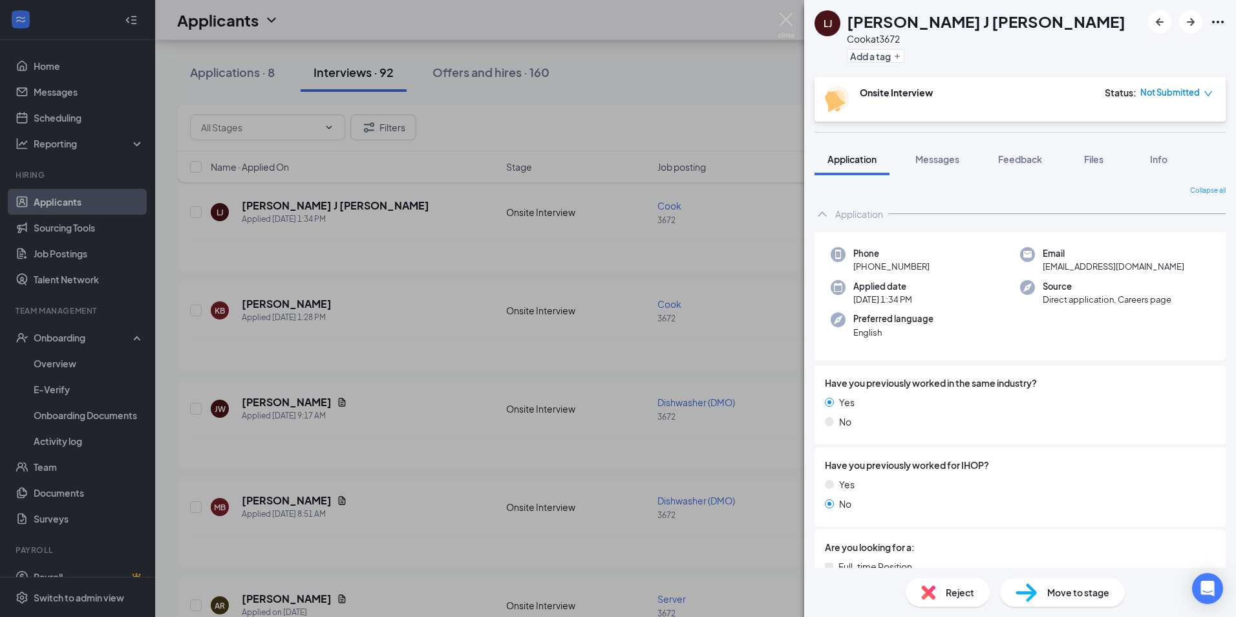
click at [700, 324] on div "[PERSON_NAME] J [PERSON_NAME] at 3672 Add a tag Onsite Interview Status : Not S…" at bounding box center [618, 308] width 1236 height 617
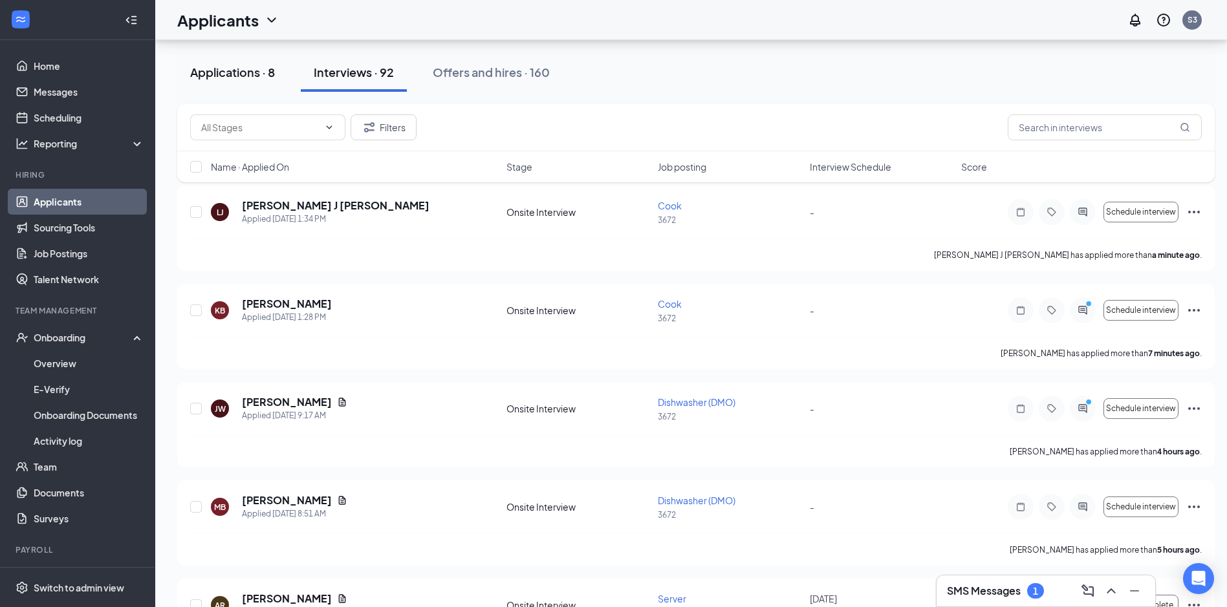
click at [210, 72] on div "Applications · 8" at bounding box center [232, 72] width 85 height 16
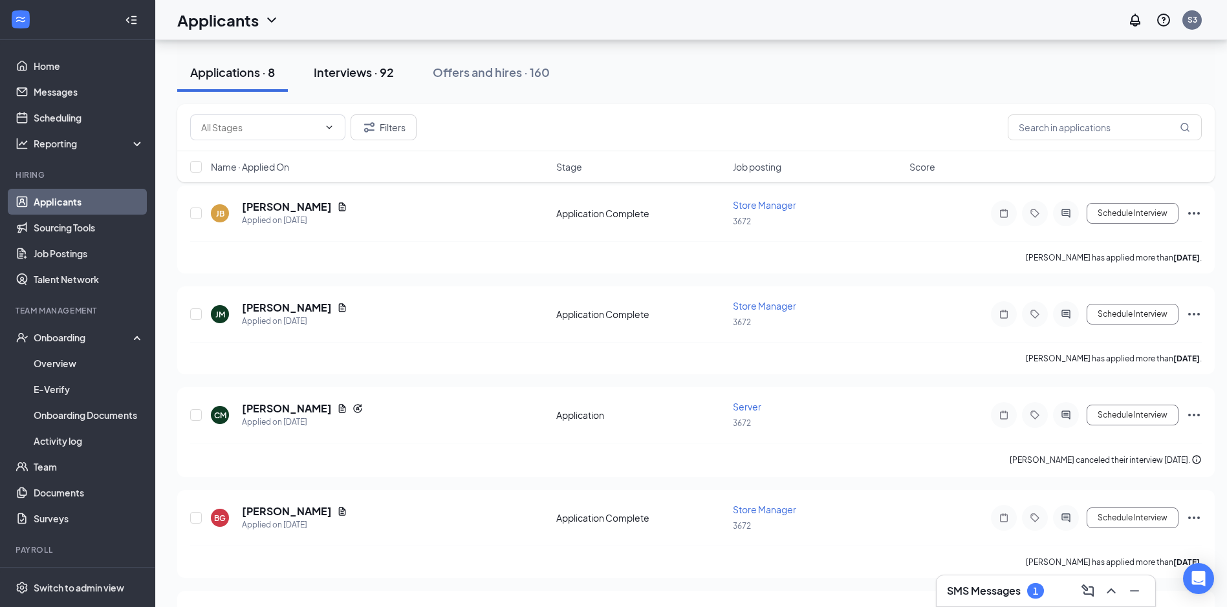
click at [335, 76] on div "Interviews · 92" at bounding box center [354, 72] width 80 height 16
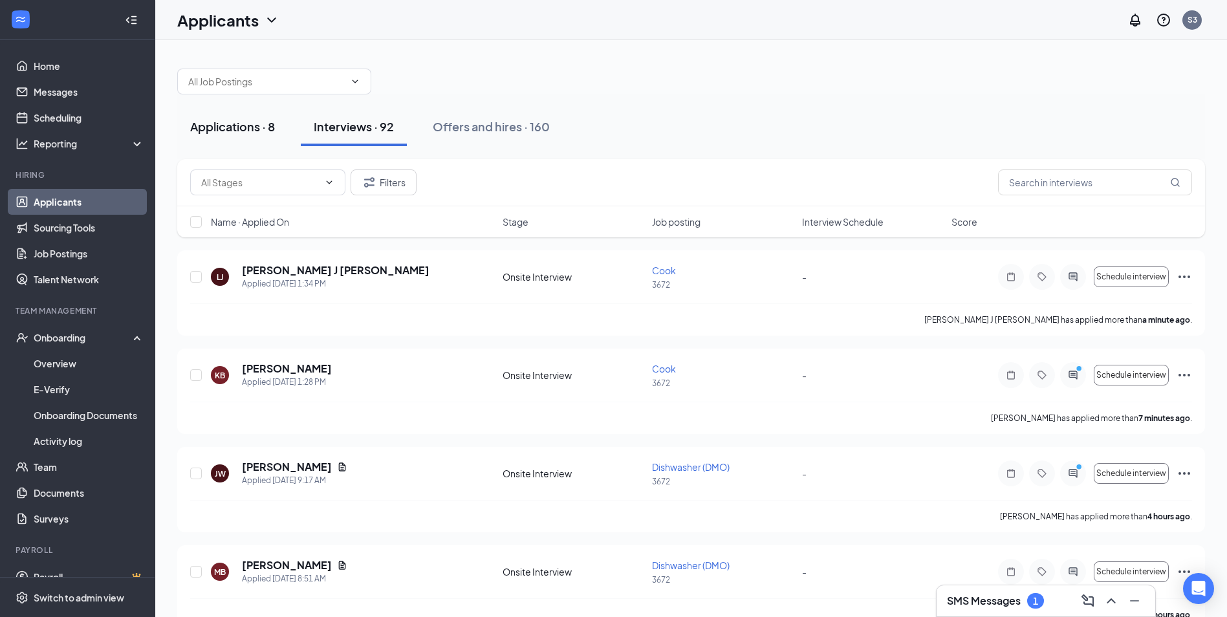
click at [270, 129] on div "Applications · 8" at bounding box center [232, 126] width 85 height 16
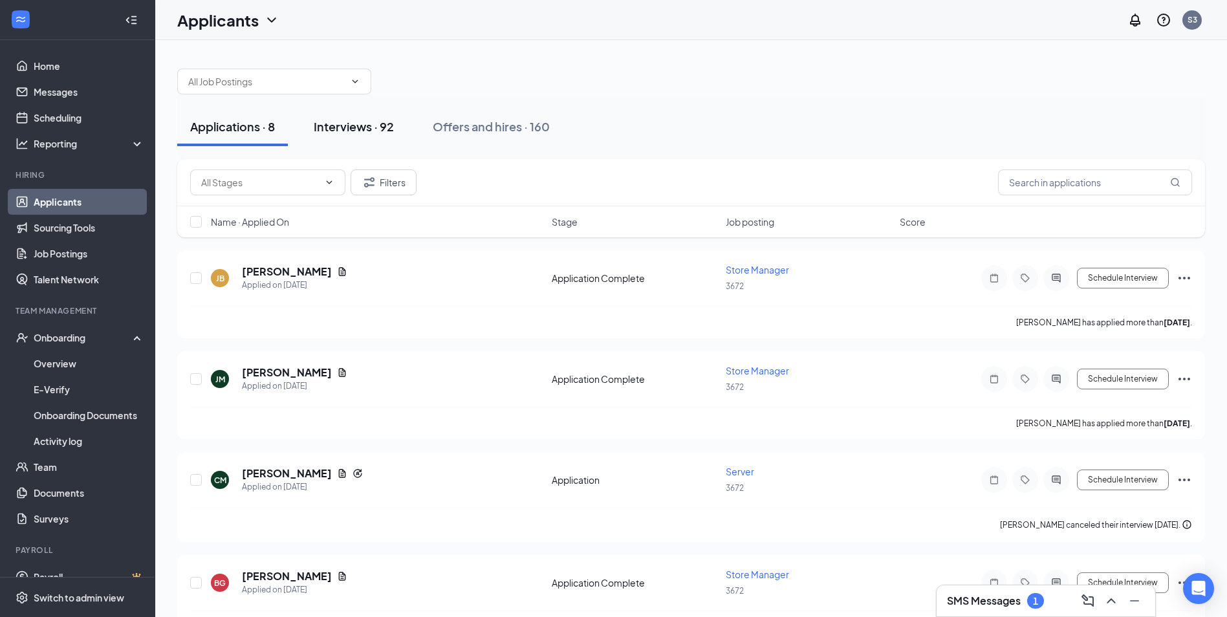
click at [333, 127] on div "Interviews · 92" at bounding box center [354, 126] width 80 height 16
